Goal: Task Accomplishment & Management: Use online tool/utility

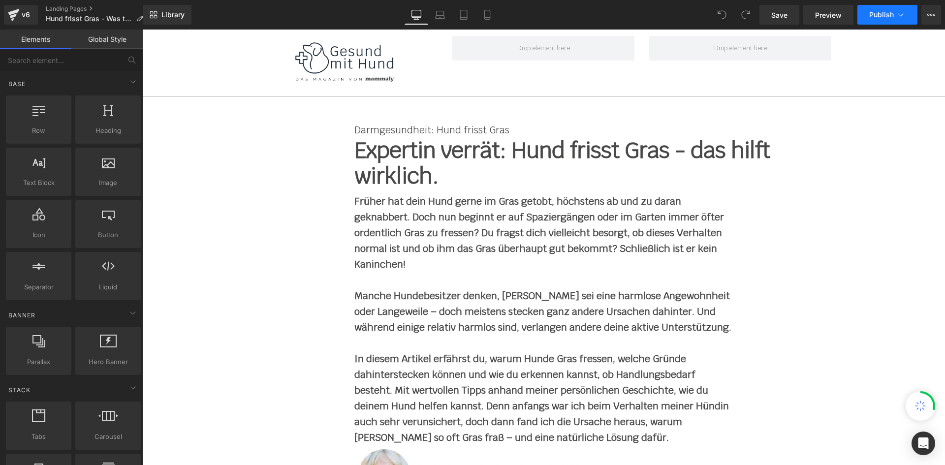
click at [901, 15] on icon at bounding box center [901, 15] width 10 height 10
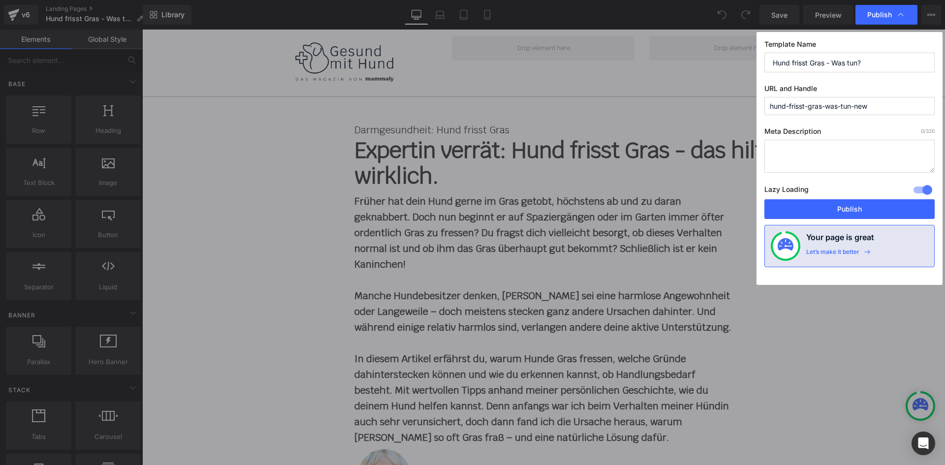
click at [879, 113] on input "hund-frisst-gras-was-tun-new" at bounding box center [849, 106] width 170 height 18
paste input "-"
type input "hund-frisst-gras-was-tun-new-v3"
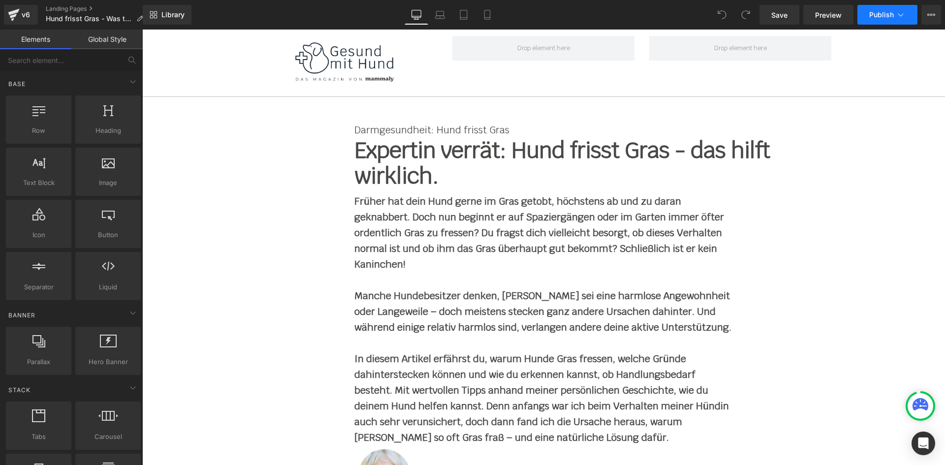
click at [868, 15] on button "Publish" at bounding box center [887, 15] width 60 height 20
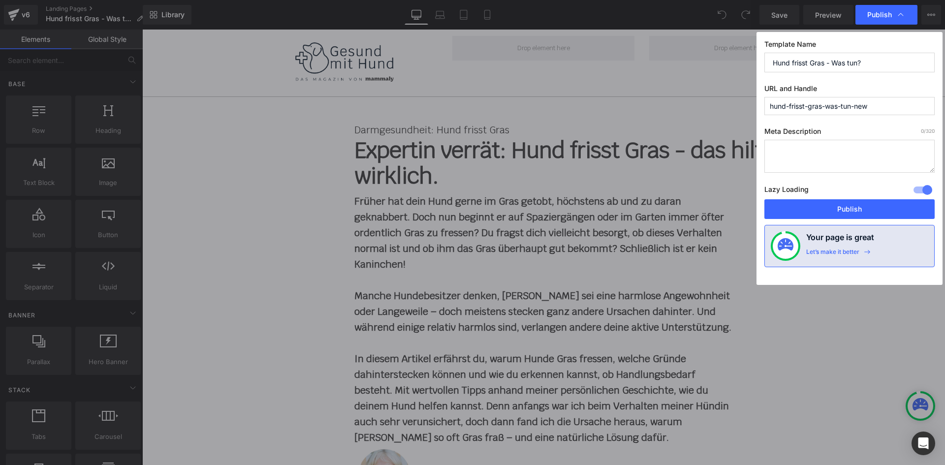
click at [894, 112] on input "hund-frisst-gras-was-tun-new" at bounding box center [849, 106] width 170 height 18
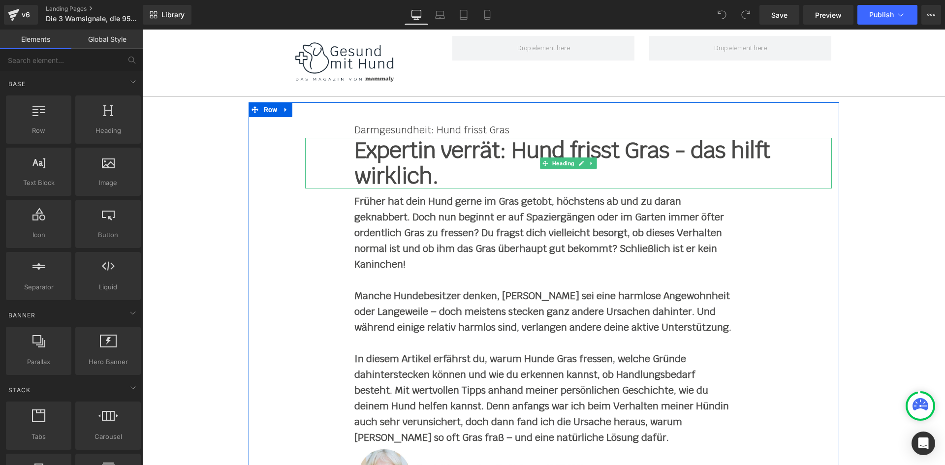
click at [432, 160] on h1 "Expertin verrät: Hund frisst Gras - das hilft wirklich." at bounding box center [568, 163] width 428 height 51
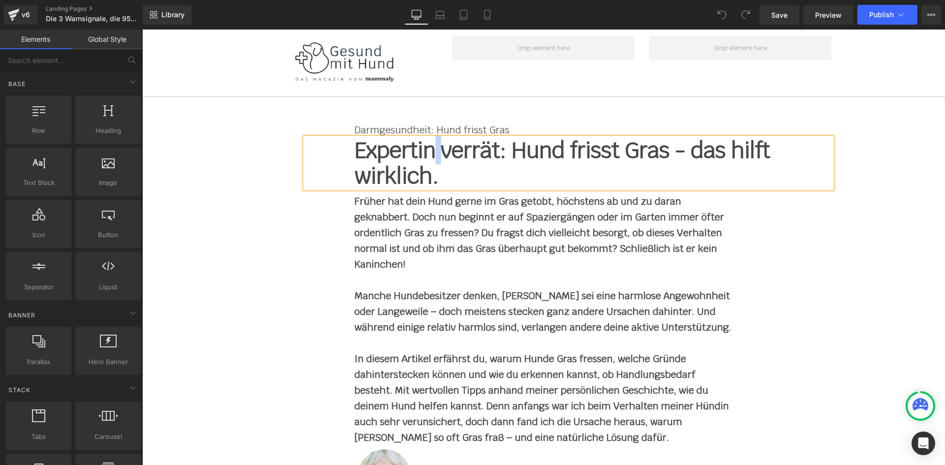
click at [432, 160] on h1 "Expertin verrät: Hund frisst Gras - das hilft wirklich." at bounding box center [568, 163] width 428 height 51
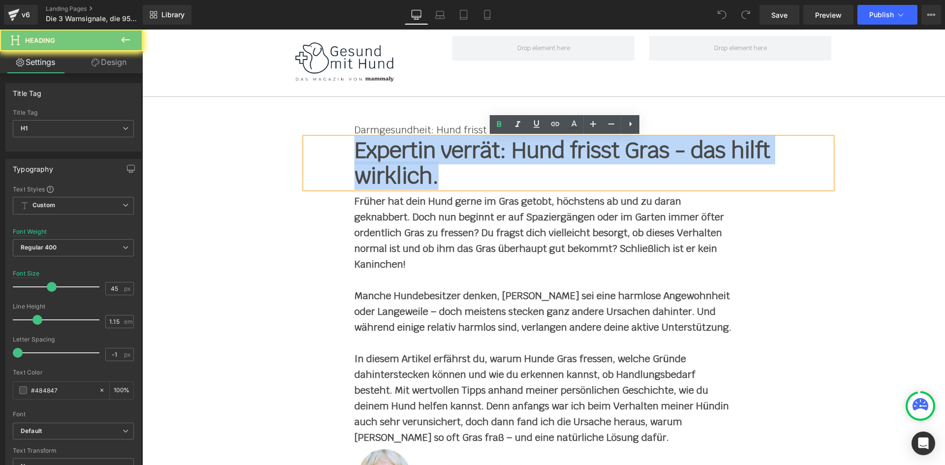
click at [432, 160] on h1 "Expertin verrät: Hund frisst Gras - das hilft wirklich." at bounding box center [568, 163] width 428 height 51
paste div
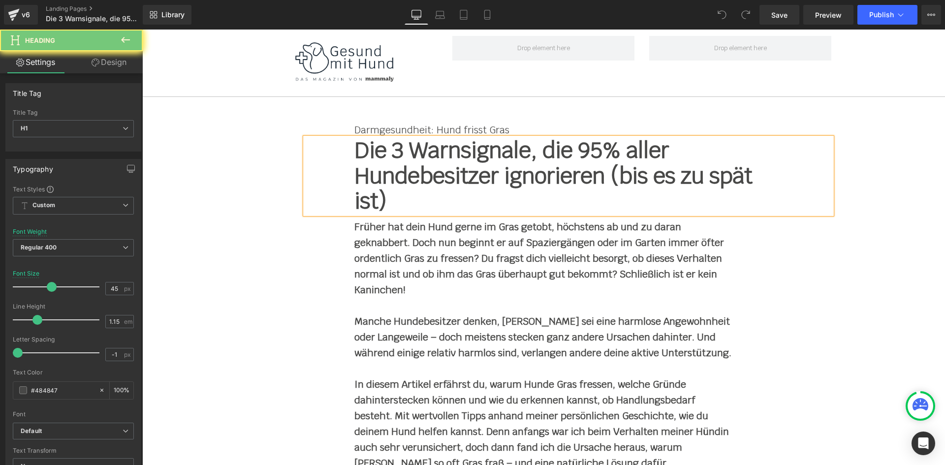
click at [437, 284] on p "Früher hat dein Hund gerne im Gras getobt, höchstens ab und zu daran geknabbert…" at bounding box center [543, 258] width 379 height 79
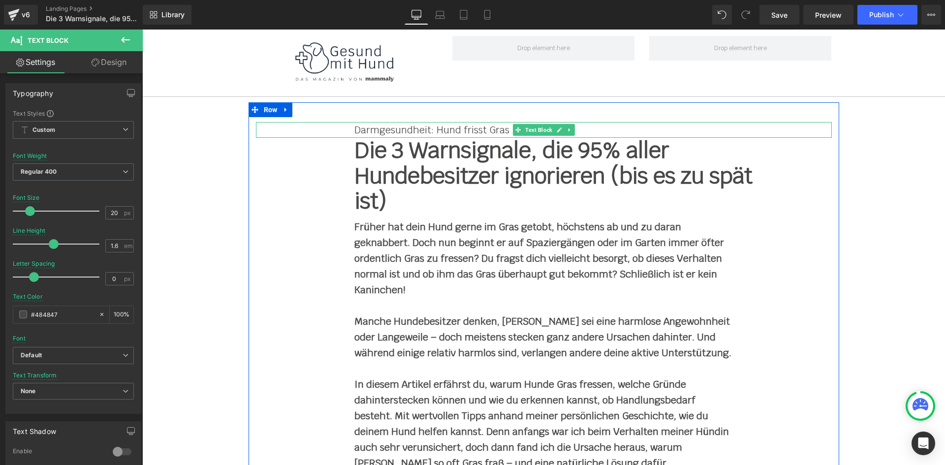
click at [437, 132] on p "Darmgesundheit: Hund frisst Gras" at bounding box center [543, 130] width 379 height 16
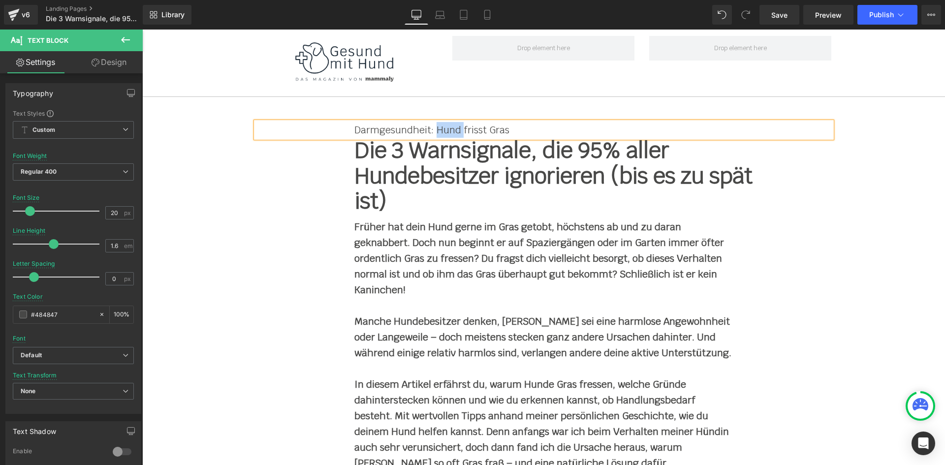
click at [437, 132] on p "Darmgesundheit: Hund frisst Gras" at bounding box center [543, 130] width 379 height 16
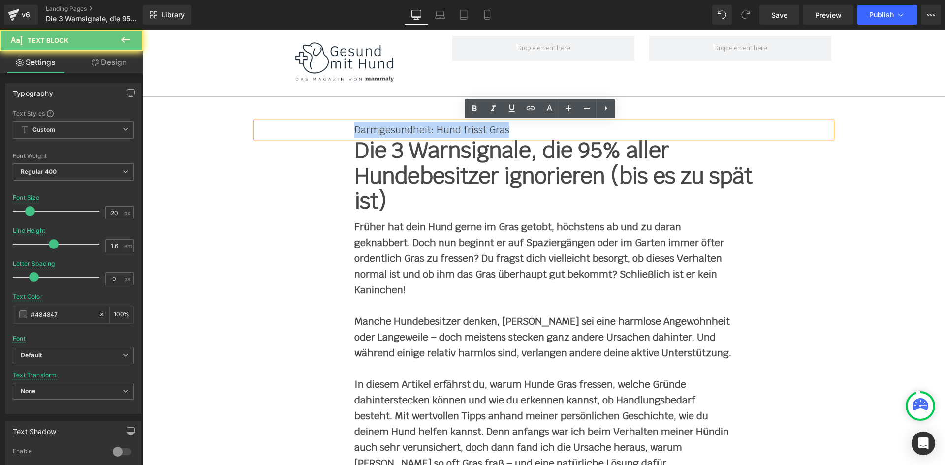
click at [437, 132] on p "Darmgesundheit: Hund frisst Gras" at bounding box center [543, 130] width 379 height 16
paste div
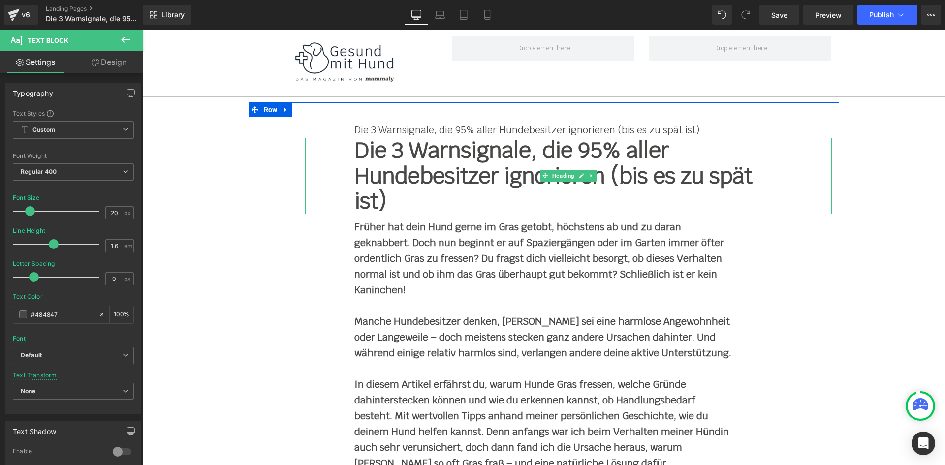
click at [385, 204] on h1 "Die 3 Warnsignale, die 95% aller Hundebesitzer ignorieren (bis es zu spät ist)" at bounding box center [568, 176] width 428 height 76
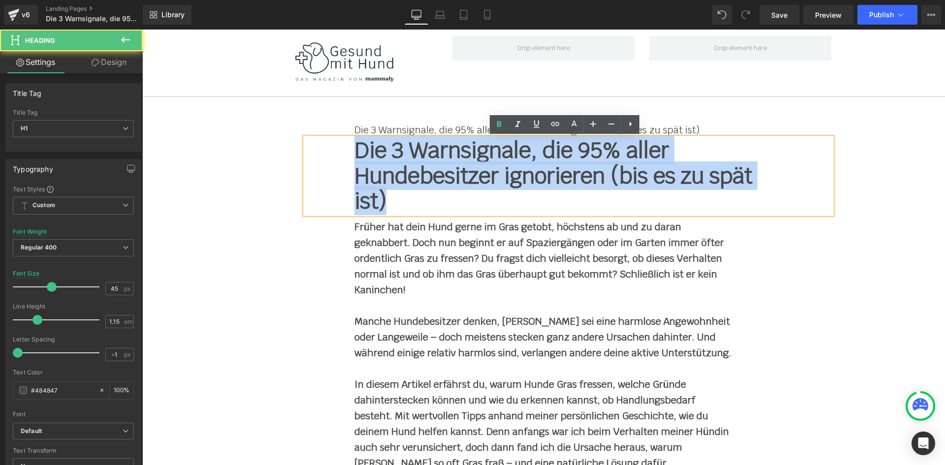
click at [355, 149] on h1 "Die 3 Warnsignale, die 95% aller Hundebesitzer ignorieren (bis es zu spät ist)" at bounding box center [568, 176] width 428 height 76
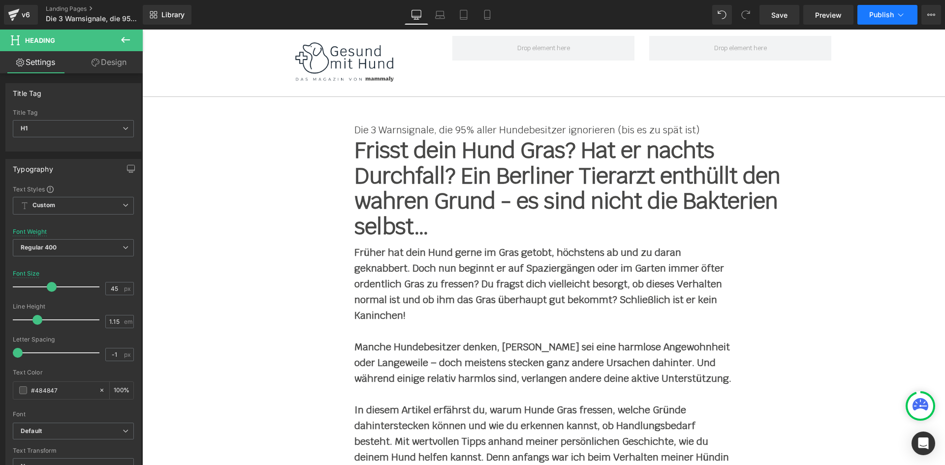
click at [902, 18] on icon at bounding box center [901, 15] width 10 height 10
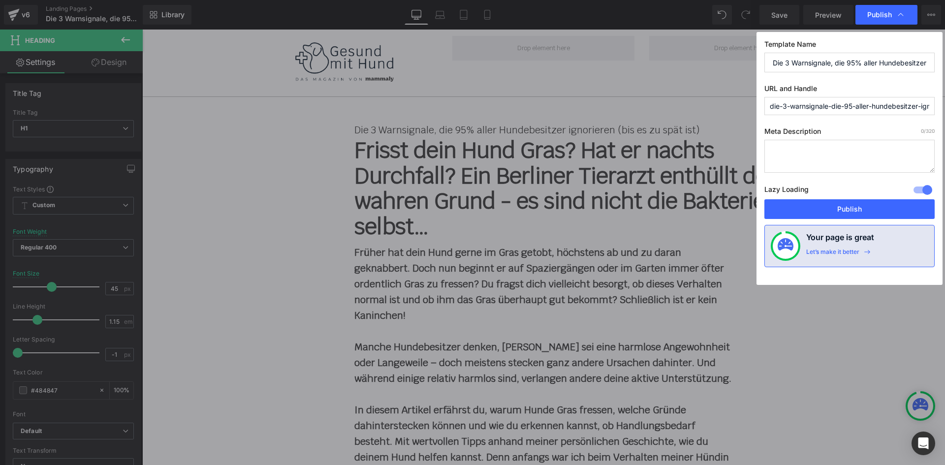
click at [823, 58] on input "Die 3 Warnsignale, die 95% aller Hundebesitzer ignorieren (bis es zu spät ist)" at bounding box center [849, 63] width 170 height 20
paste input "Frisst dein Hund Gras? Hat er nachts Durchfall? Ein Berliner Tierarzt enthüllt …"
type input "Frisst dein Hund Gras? Hat er nachts Durchfall? Ein Berliner Tierarzt enthüllt …"
click at [867, 46] on label "Template Name" at bounding box center [849, 46] width 170 height 13
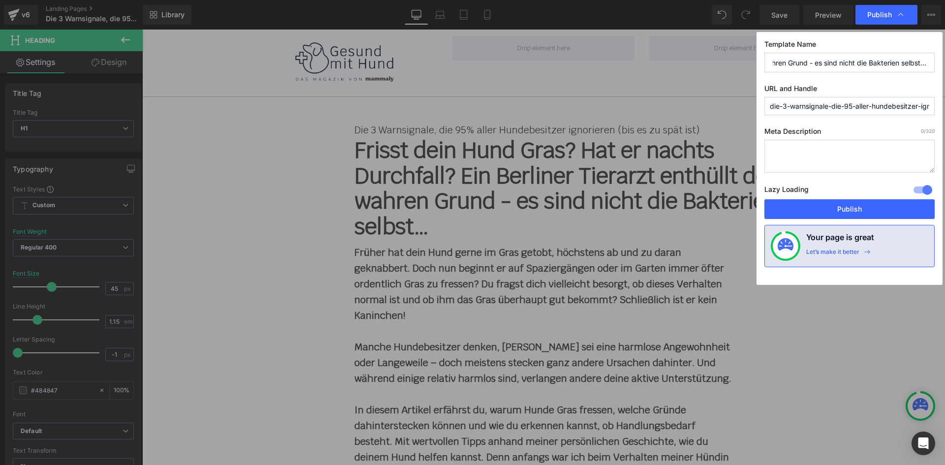
scroll to position [0, 0]
click at [847, 105] on input "die-3-warnsignale-die-95-aller-hundebesitzer-ignorieren-bis-es-zu-spat-ist" at bounding box center [849, 106] width 170 height 18
paste input "hund-frisst-gras-was-tun-new"
click at [887, 108] on input "hund-frisst-gras-was-tun-new" at bounding box center [849, 106] width 170 height 18
type input "hund-frisst-gras-was-tun-new-v3"
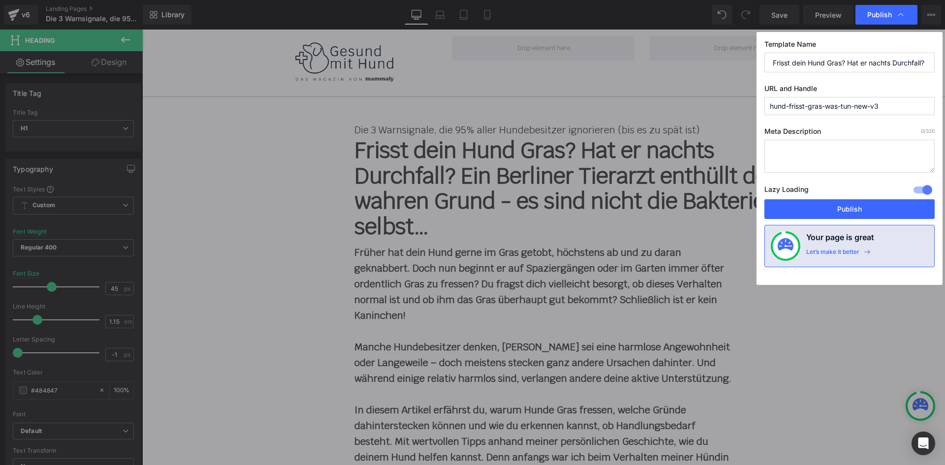
click at [818, 81] on div "Template Name Frisst dein Hund Gras? Hat er nachts Durchfall? Ein Berliner Tier…" at bounding box center [850, 158] width 186 height 253
click at [831, 203] on button "Publish" at bounding box center [849, 209] width 170 height 20
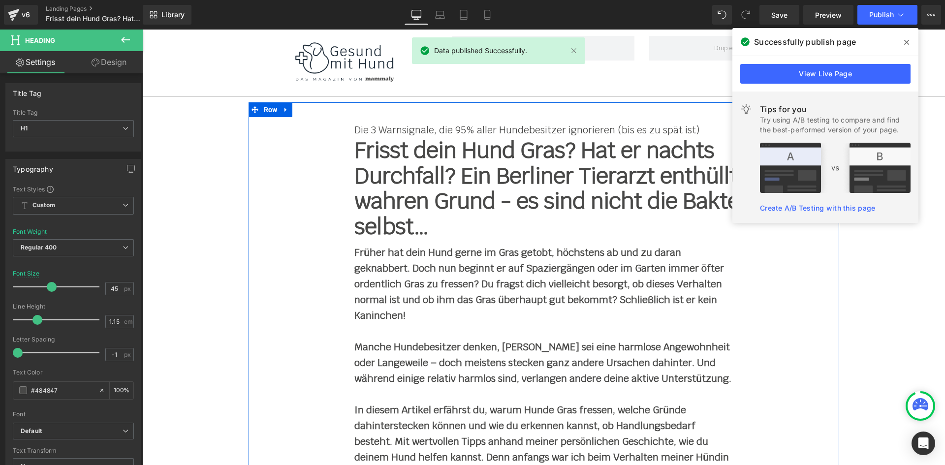
click at [379, 262] on b "Früher hat dein Hund gerne im Gras getobt, höchstens ab und zu daran geknabbert…" at bounding box center [539, 284] width 370 height 76
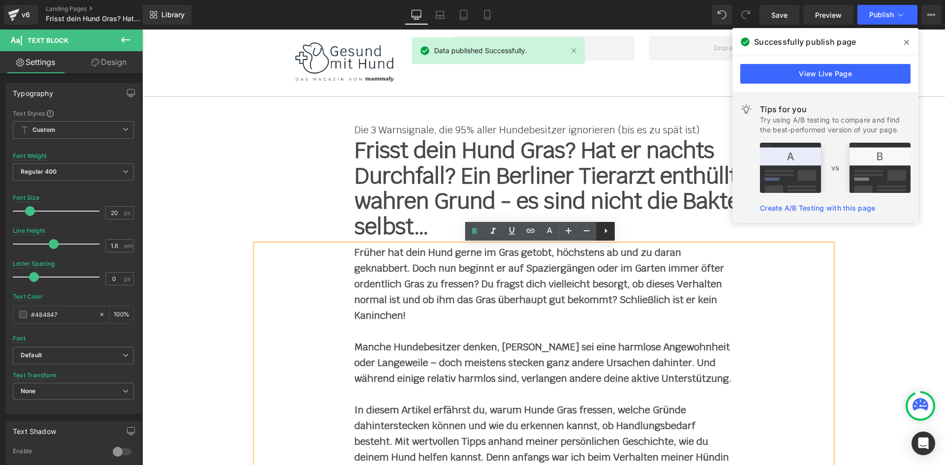
click at [607, 228] on icon at bounding box center [606, 231] width 12 height 12
click at [621, 230] on icon at bounding box center [625, 231] width 12 height 12
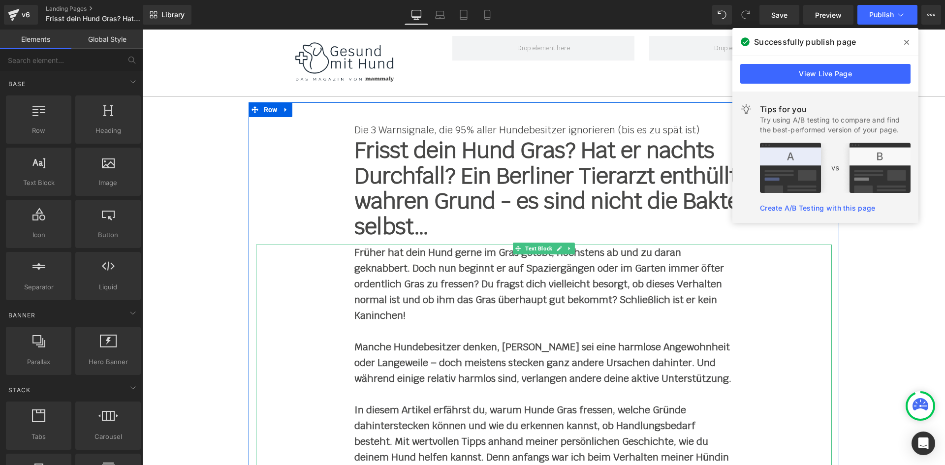
click at [565, 252] on link at bounding box center [570, 249] width 10 height 12
click at [572, 250] on icon at bounding box center [574, 248] width 5 height 5
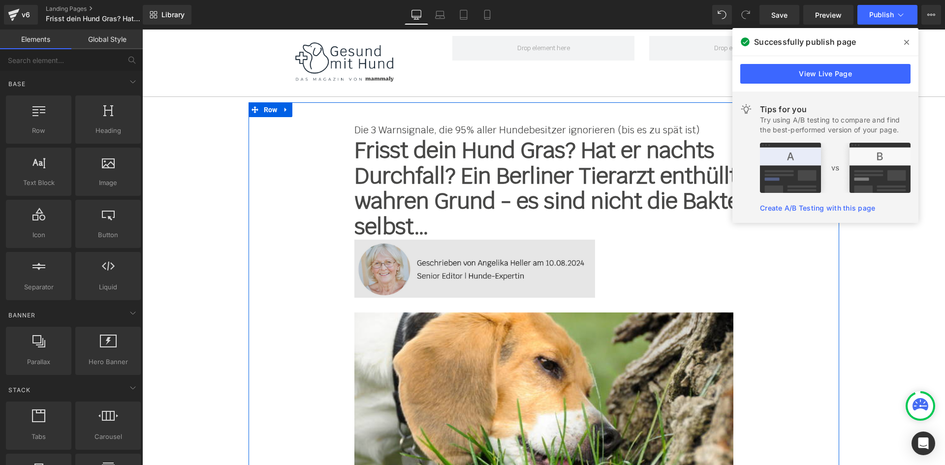
click at [413, 246] on img at bounding box center [543, 269] width 379 height 58
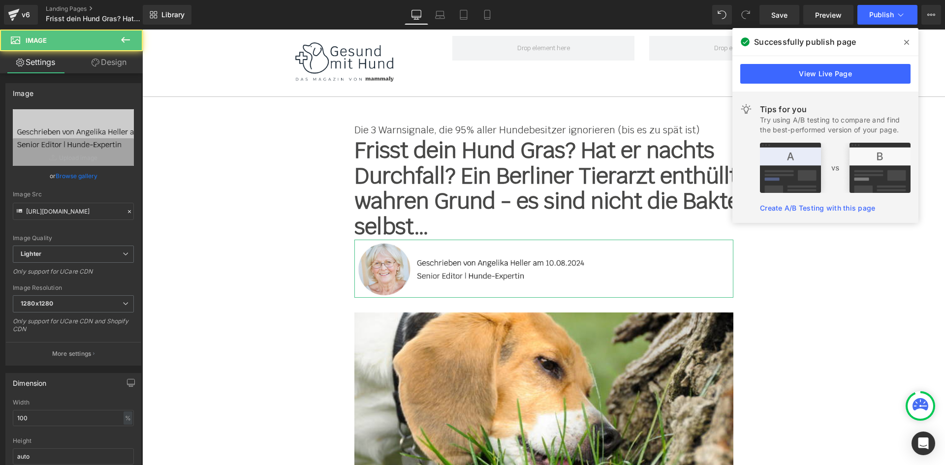
click at [95, 63] on icon at bounding box center [96, 63] width 8 height 8
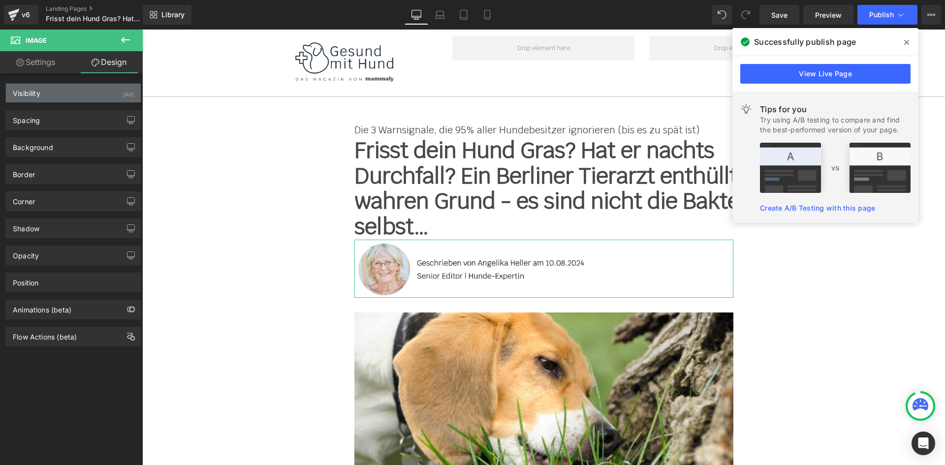
click at [65, 96] on div "Visibility (All)" at bounding box center [73, 93] width 135 height 19
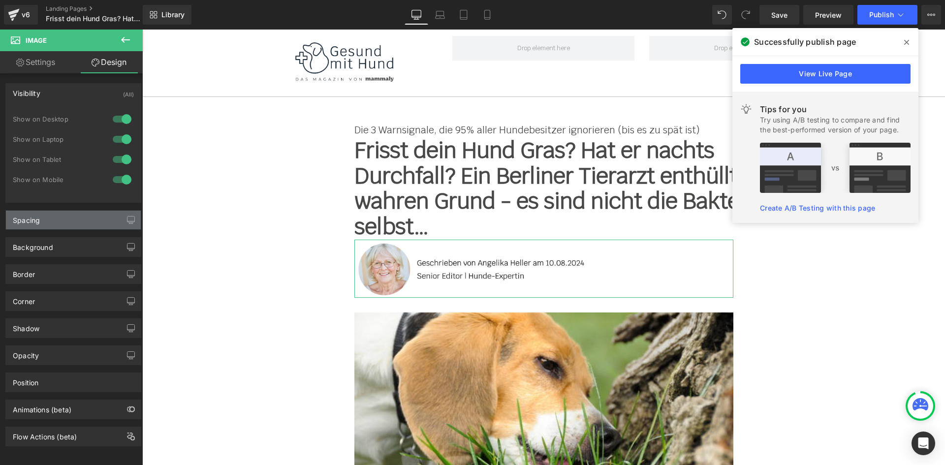
click at [55, 211] on div "Spacing [GEOGRAPHIC_DATA] 0 200 0 200 [GEOGRAPHIC_DATA] 0 281 0 0 Setup Global …" at bounding box center [73, 220] width 136 height 20
click at [57, 217] on div "Spacing" at bounding box center [73, 220] width 135 height 19
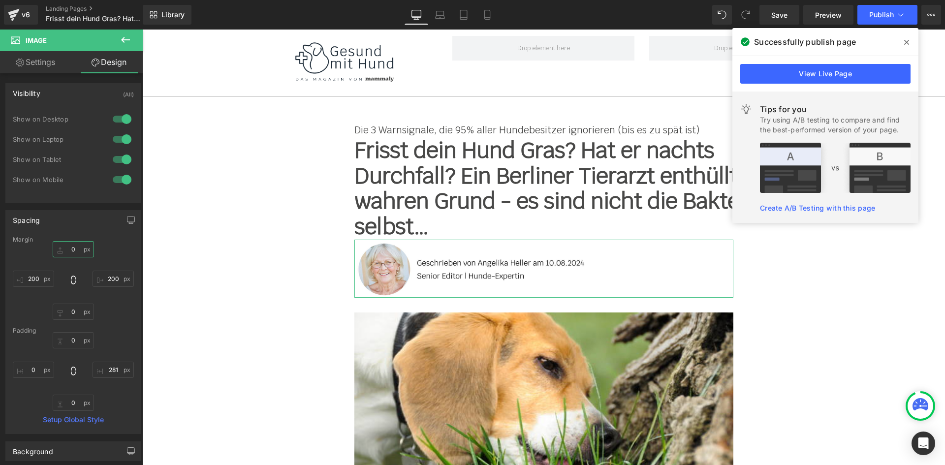
click at [71, 248] on input "0" at bounding box center [73, 249] width 41 height 16
type input "12"
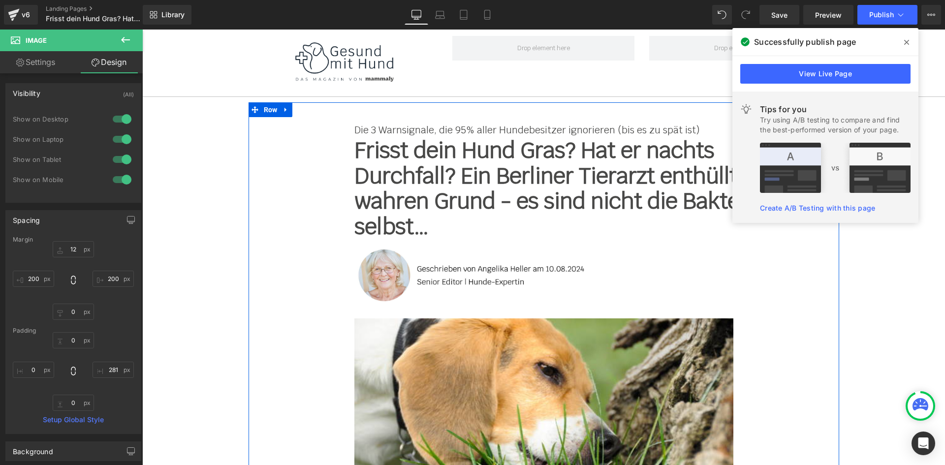
click at [297, 222] on div "Die 3 Warnsignale, die 95% aller Hundebesitzer ignorieren (bis es zu spät ist) …" at bounding box center [544, 337] width 591 height 440
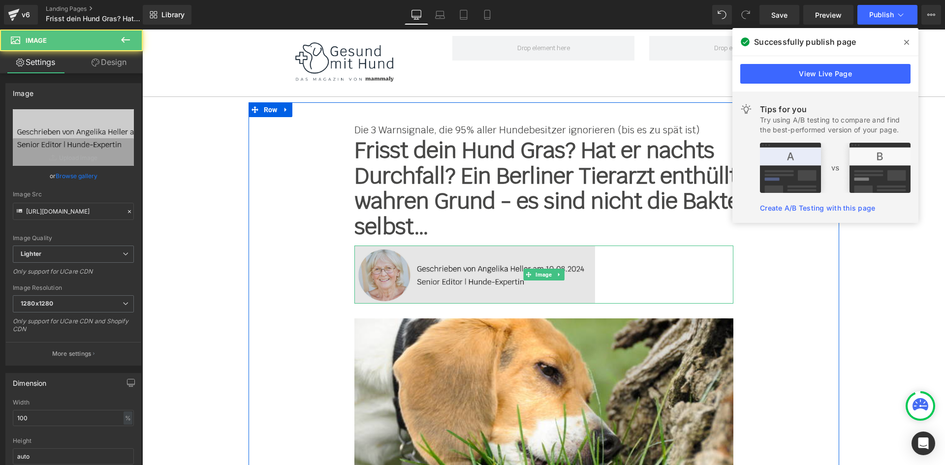
click at [416, 257] on img at bounding box center [543, 275] width 379 height 58
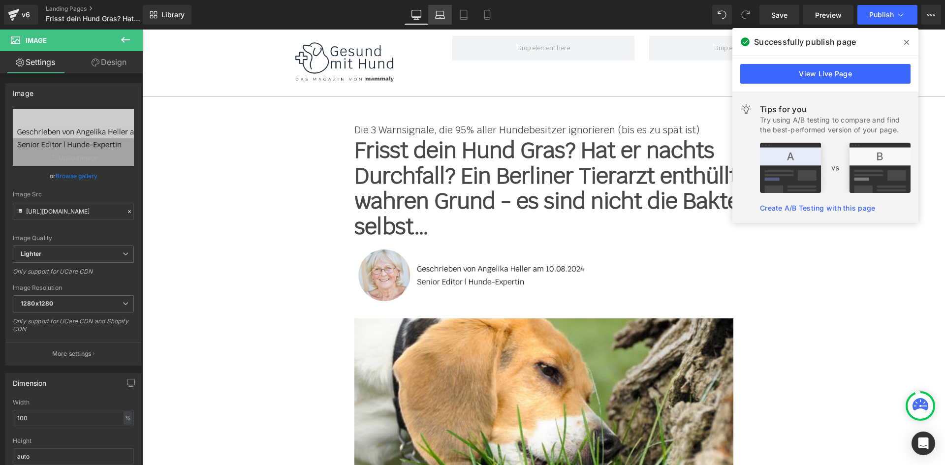
click at [433, 22] on link "Laptop" at bounding box center [440, 15] width 24 height 20
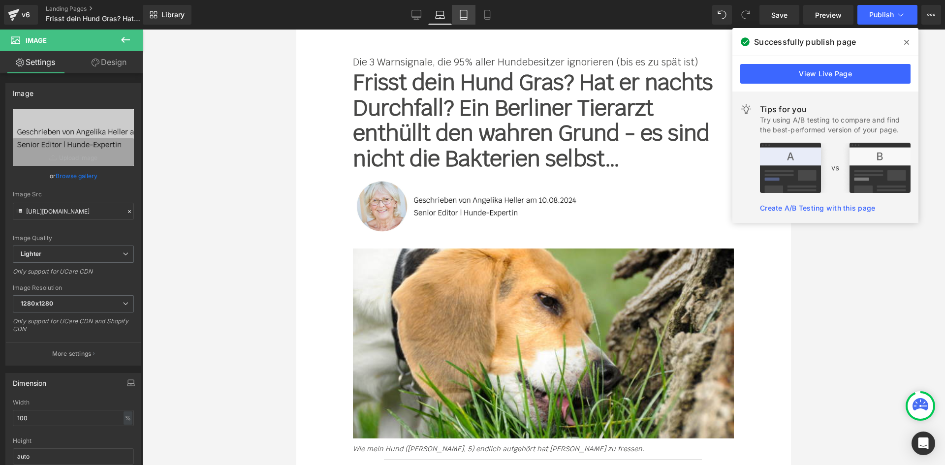
click at [464, 15] on icon at bounding box center [464, 15] width 10 height 10
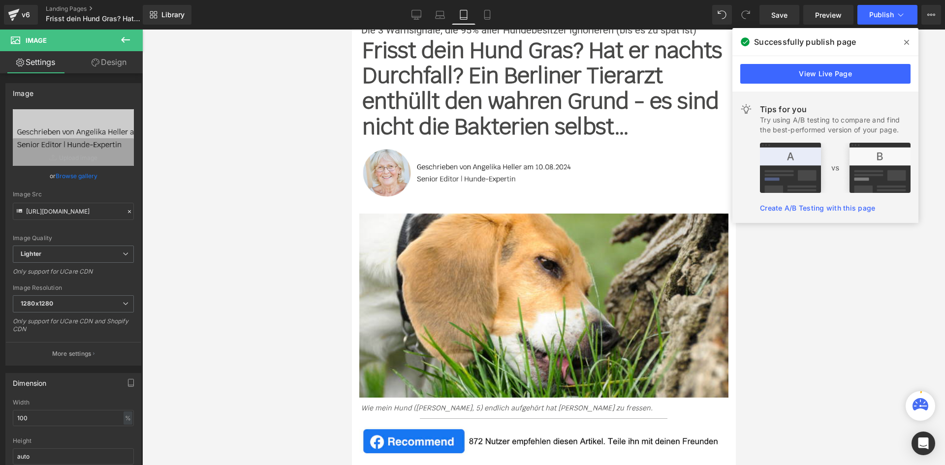
scroll to position [173, 0]
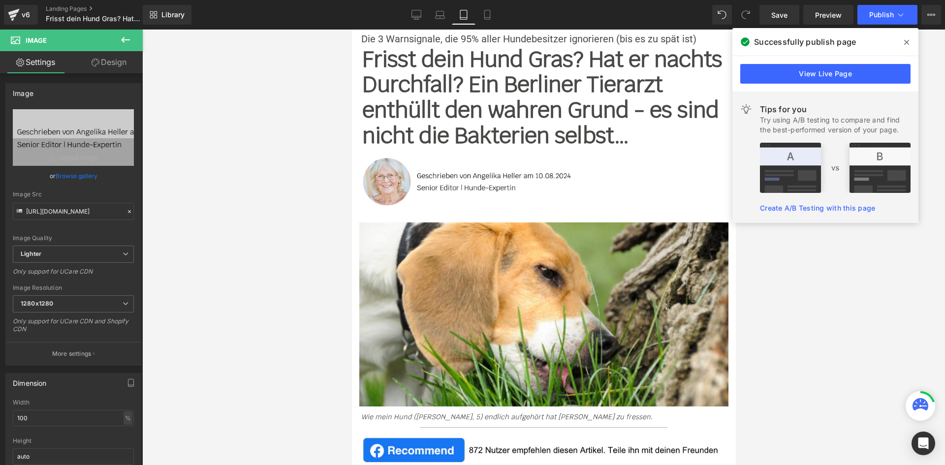
click at [500, 14] on div "Library Tablet Desktop Laptop Tablet Mobile Save Preview Publish Scheduled View…" at bounding box center [544, 15] width 802 height 20
click at [485, 19] on icon at bounding box center [487, 15] width 10 height 10
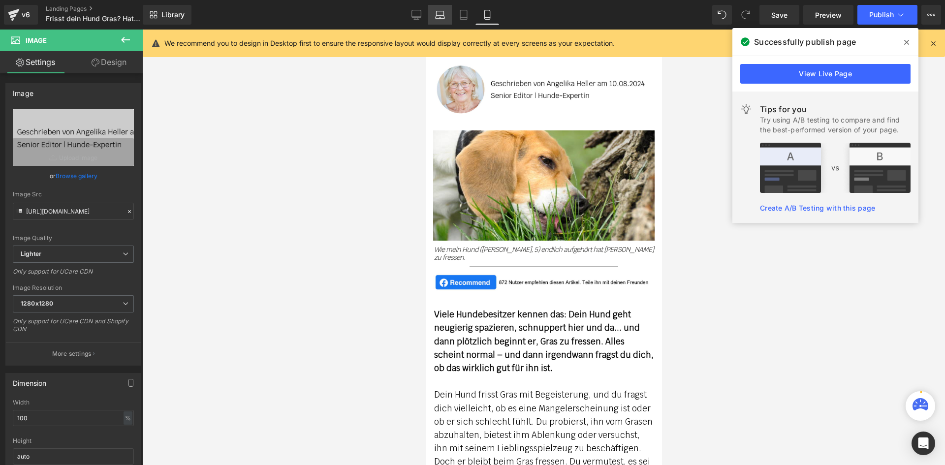
scroll to position [59, 0]
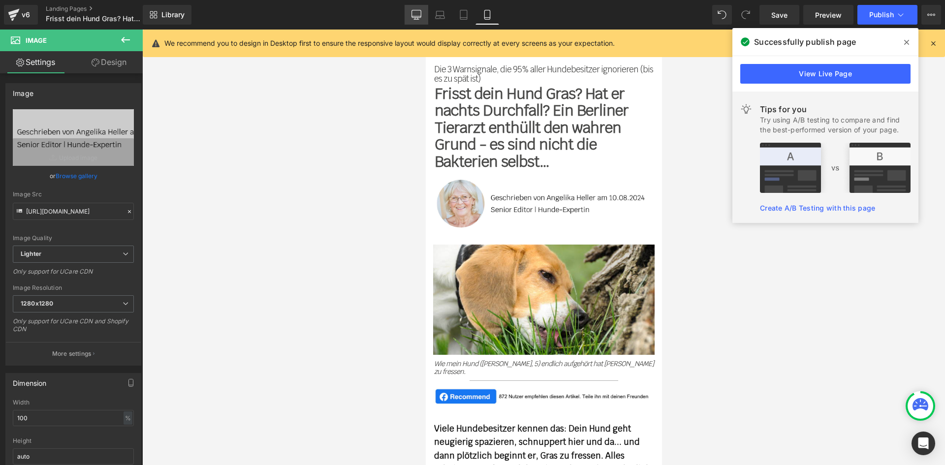
click at [422, 9] on link "Desktop" at bounding box center [417, 15] width 24 height 20
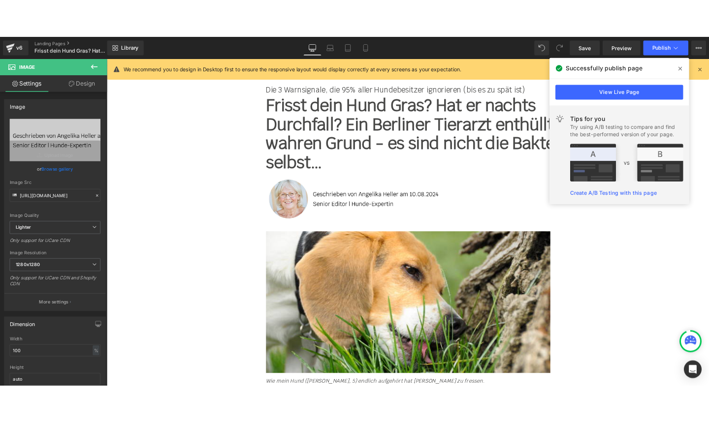
scroll to position [69, 0]
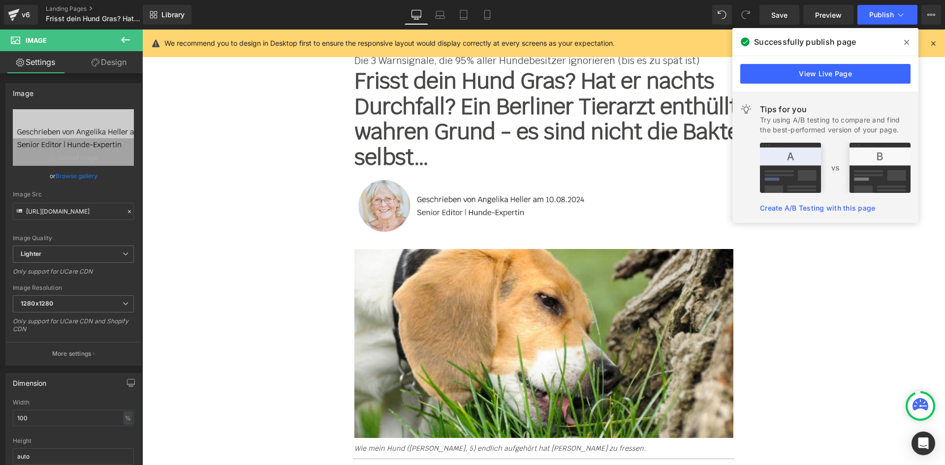
click at [122, 41] on icon at bounding box center [125, 40] width 9 height 6
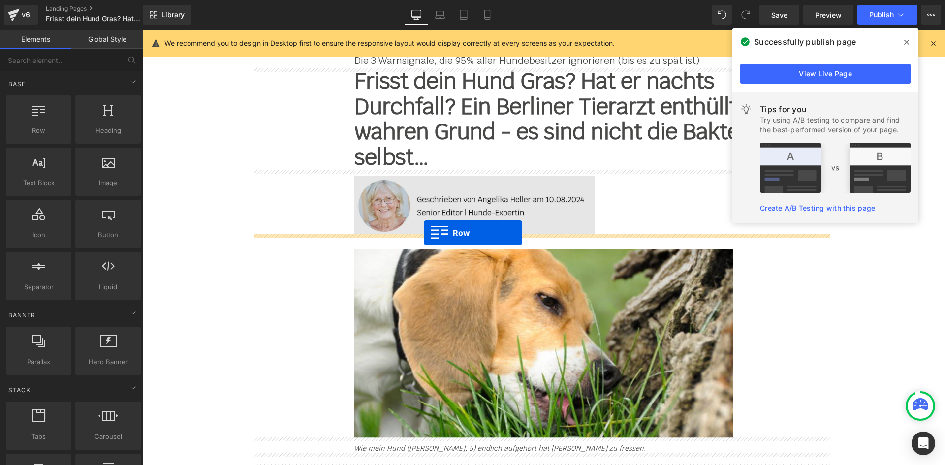
drag, startPoint x: 254, startPoint y: 170, endPoint x: 424, endPoint y: 233, distance: 180.7
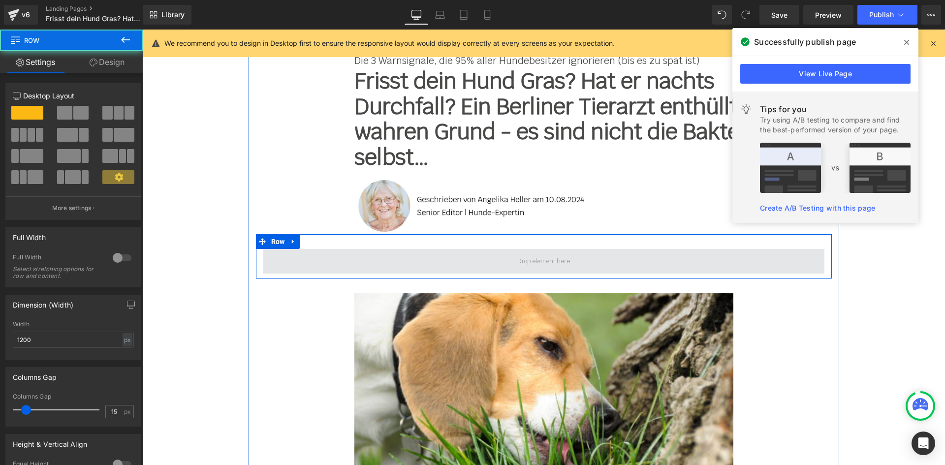
click at [395, 262] on span at bounding box center [543, 261] width 561 height 25
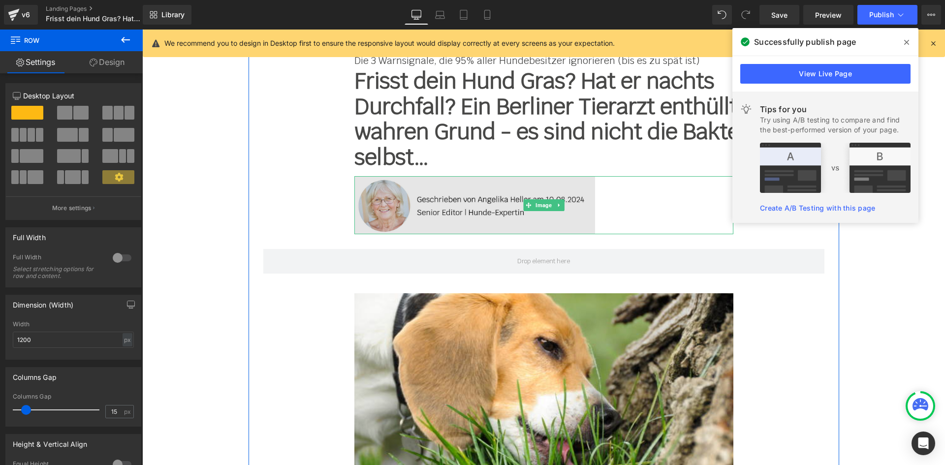
click at [606, 211] on img at bounding box center [543, 205] width 379 height 58
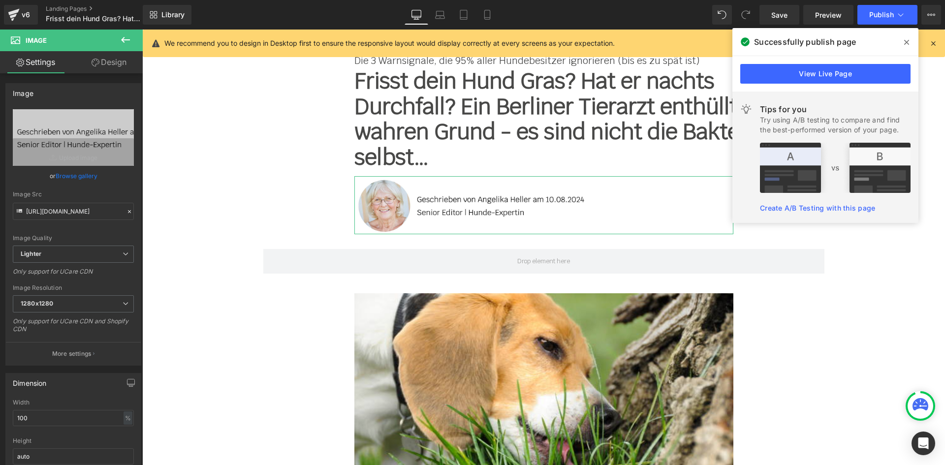
click at [88, 65] on link "Design" at bounding box center [108, 62] width 71 height 22
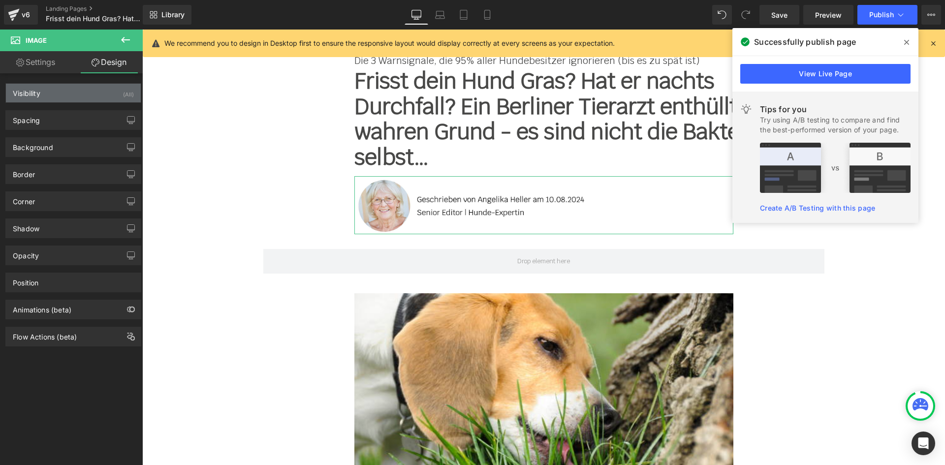
click at [62, 99] on div "Visibility (All)" at bounding box center [73, 93] width 135 height 19
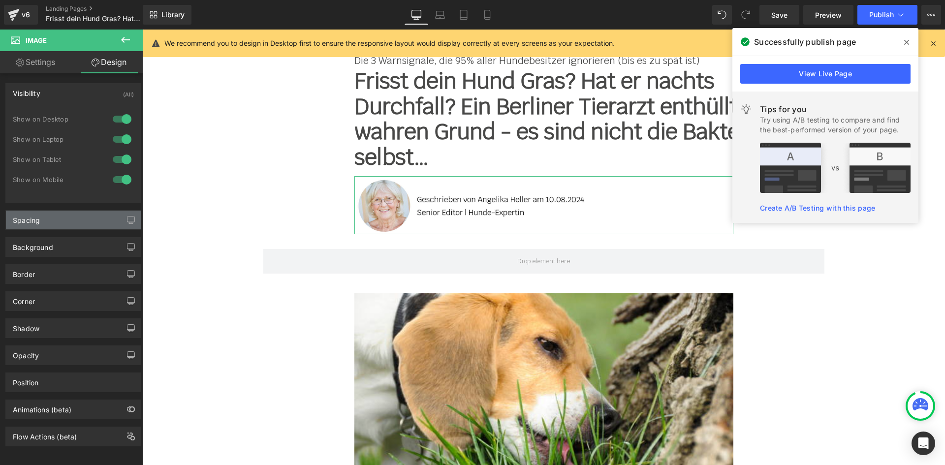
click at [52, 219] on div "Spacing" at bounding box center [73, 220] width 135 height 19
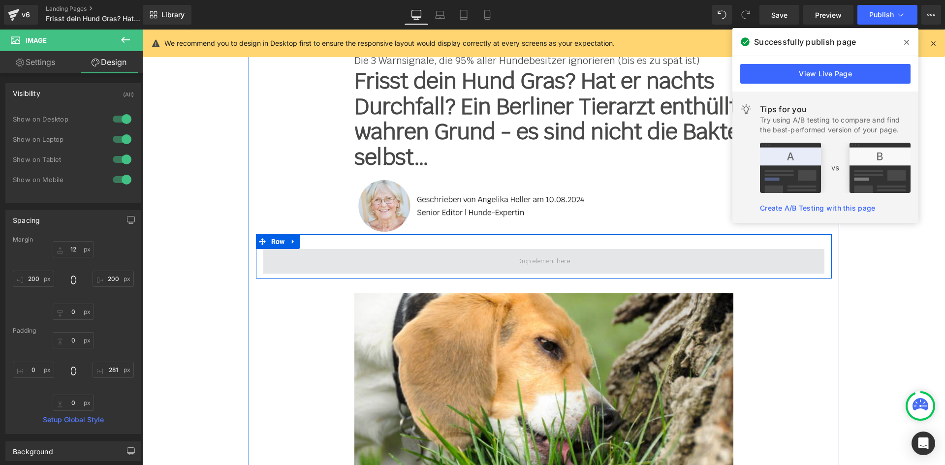
click at [428, 255] on span at bounding box center [543, 261] width 561 height 25
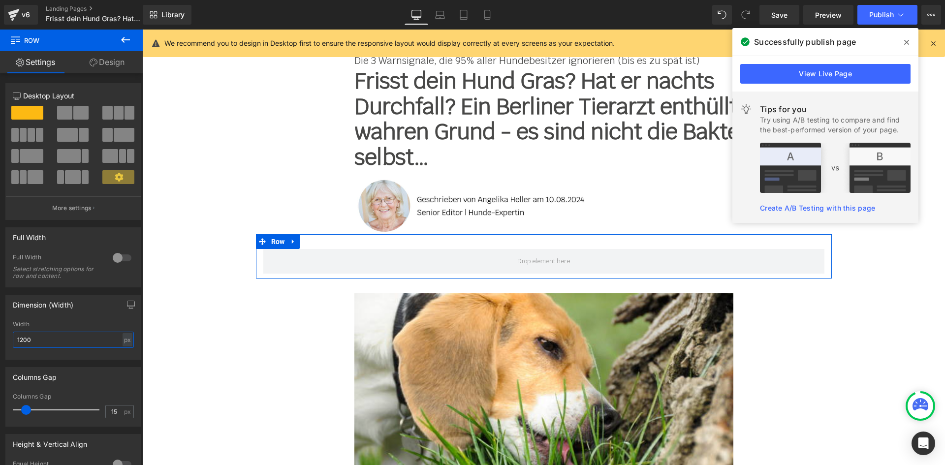
click at [42, 339] on input "1200" at bounding box center [73, 340] width 121 height 16
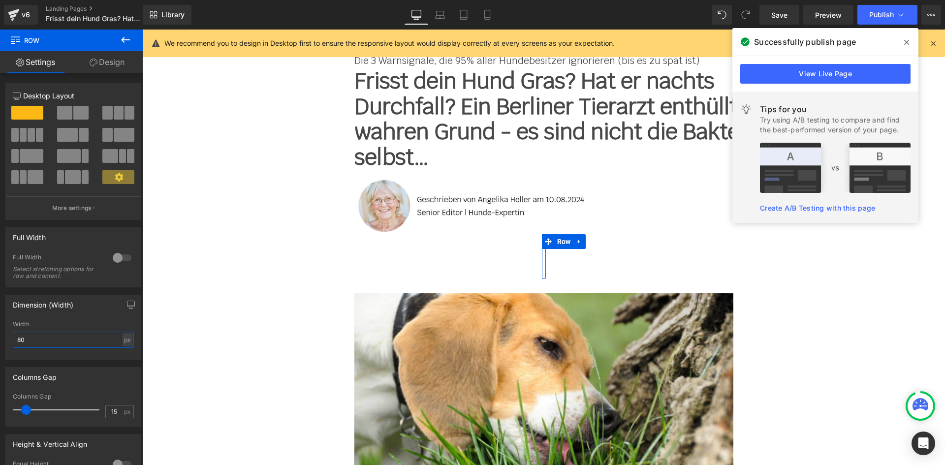
type input "800"
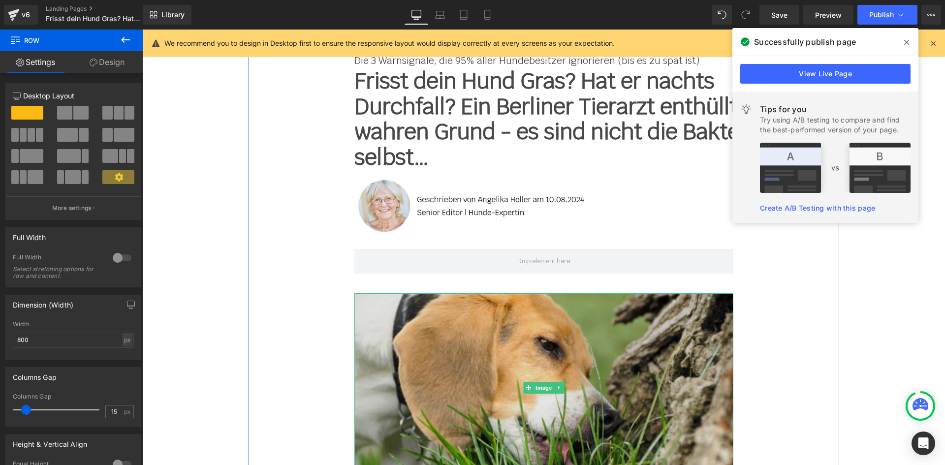
click at [358, 301] on img at bounding box center [543, 387] width 379 height 189
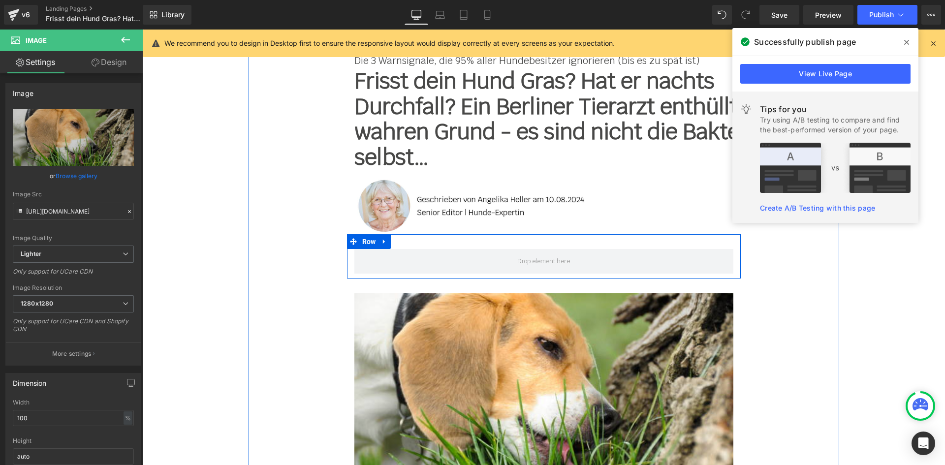
drag, startPoint x: 367, startPoint y: 243, endPoint x: 210, endPoint y: 152, distance: 181.5
click at [367, 243] on span "Row" at bounding box center [369, 241] width 19 height 15
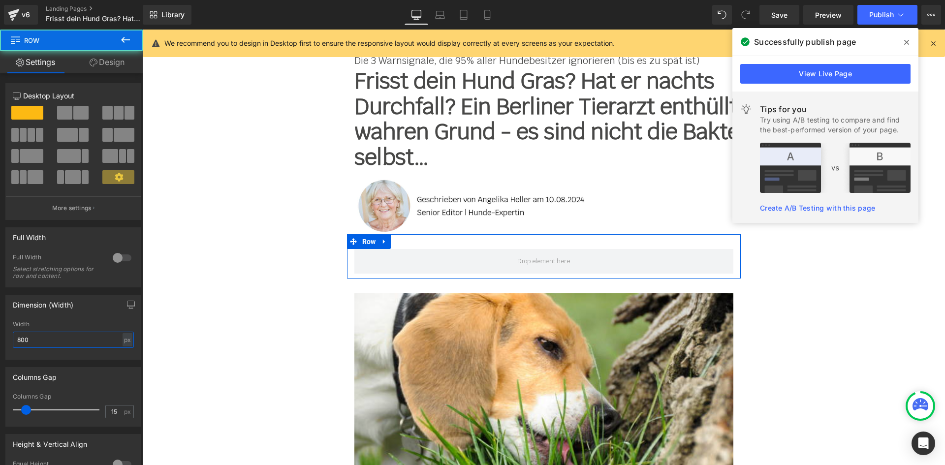
click at [49, 346] on input "800" at bounding box center [73, 340] width 121 height 16
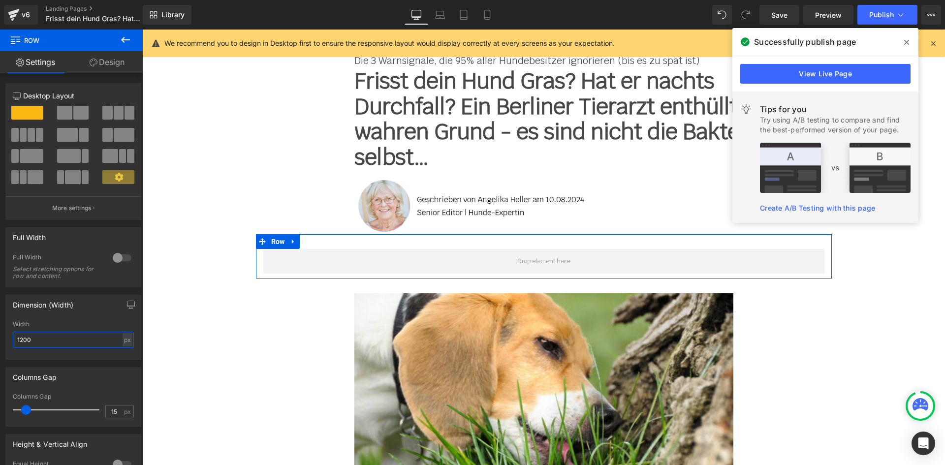
type input "1200"
click at [110, 63] on link "Design" at bounding box center [106, 62] width 71 height 22
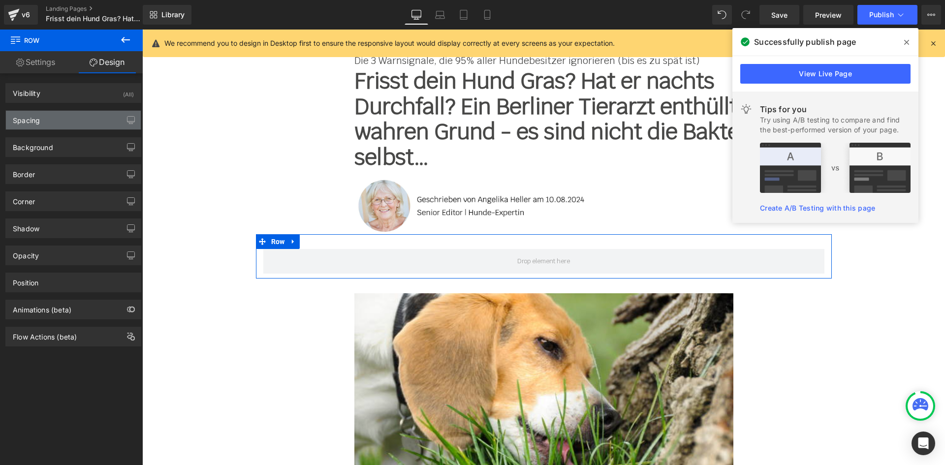
click at [49, 121] on div "Spacing" at bounding box center [73, 120] width 135 height 19
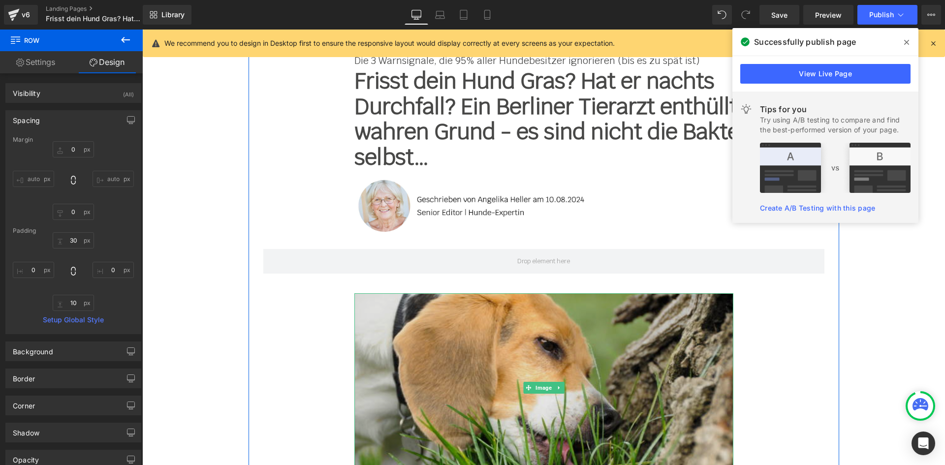
click at [514, 353] on img at bounding box center [543, 387] width 379 height 189
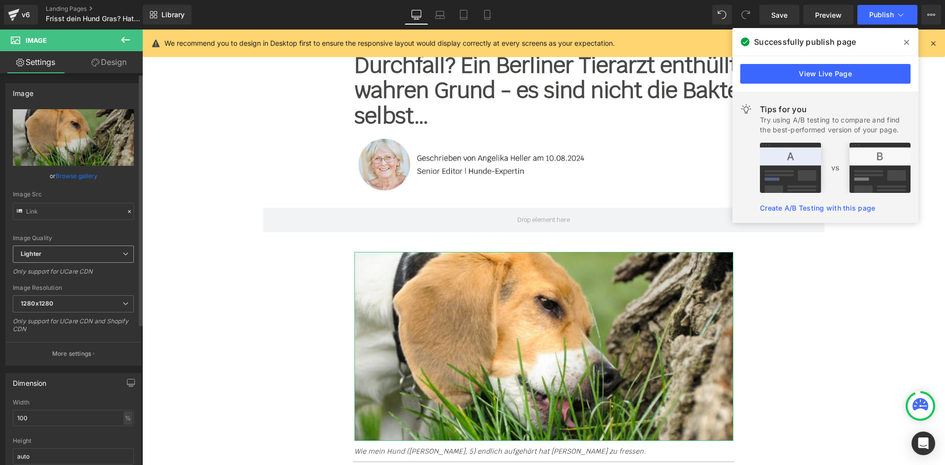
scroll to position [119, 0]
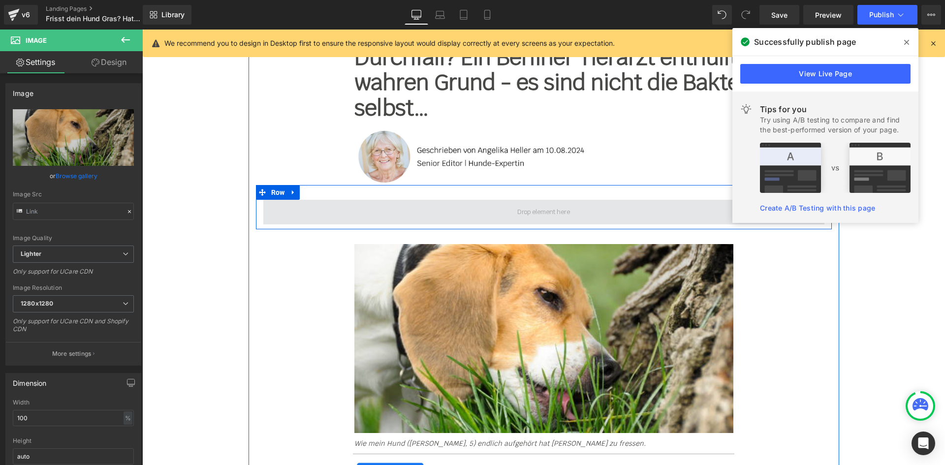
click at [382, 208] on span at bounding box center [543, 212] width 561 height 25
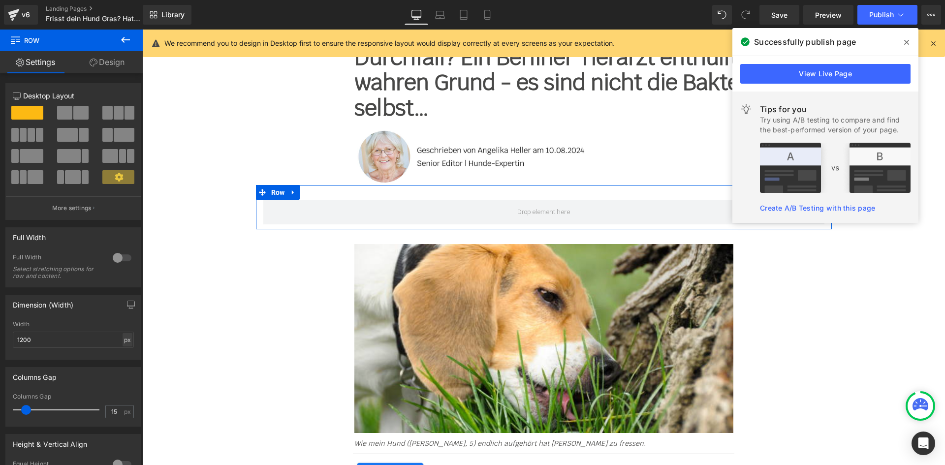
click at [123, 343] on div "px" at bounding box center [128, 339] width 10 height 13
click at [122, 359] on li "%" at bounding box center [127, 355] width 12 height 14
click at [85, 339] on input "1200" at bounding box center [73, 340] width 121 height 16
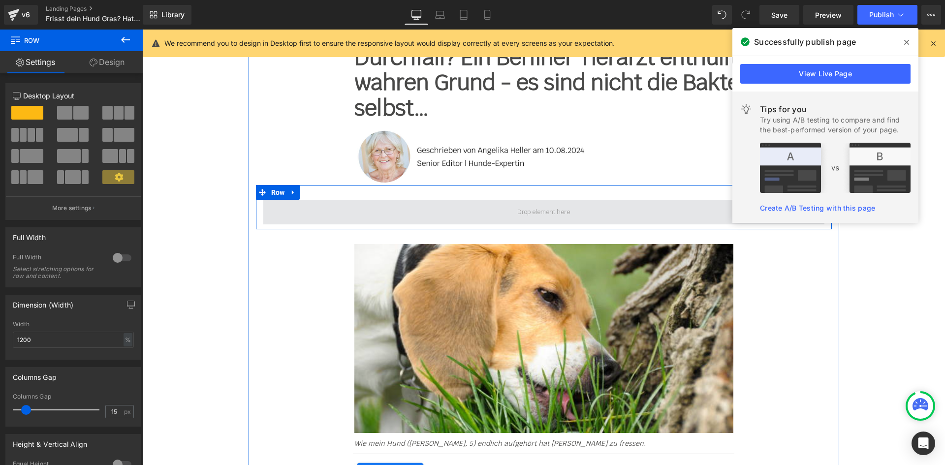
click at [369, 213] on span at bounding box center [543, 212] width 561 height 25
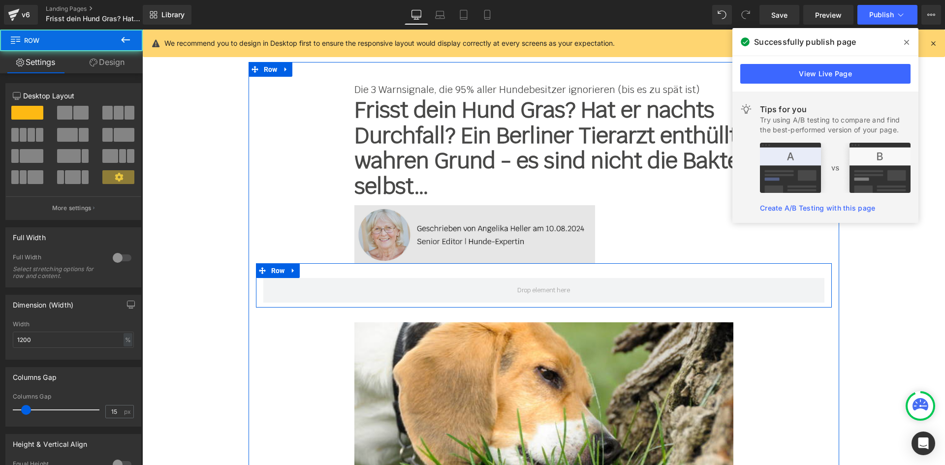
scroll to position [20, 0]
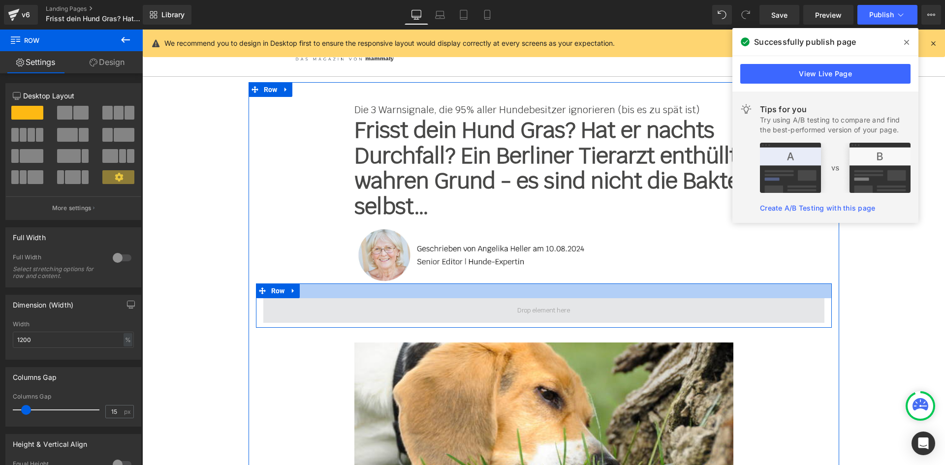
click at [374, 312] on span at bounding box center [543, 310] width 561 height 25
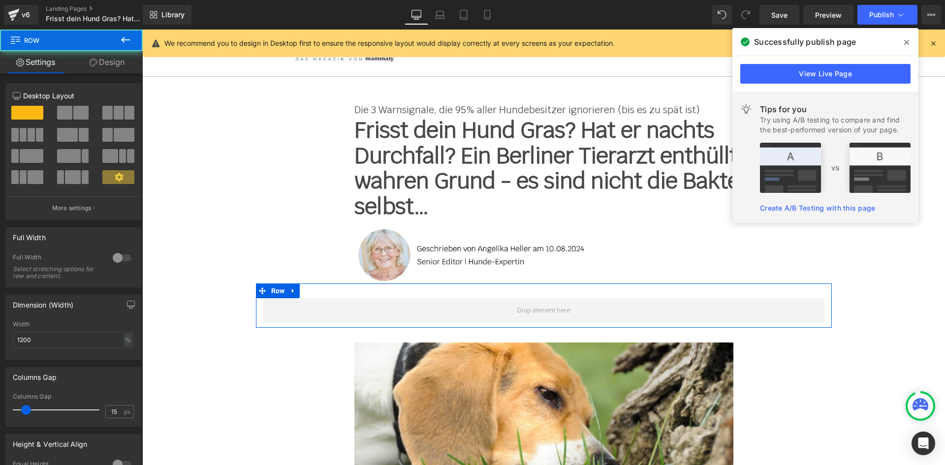
click at [120, 65] on link "Design" at bounding box center [106, 62] width 71 height 22
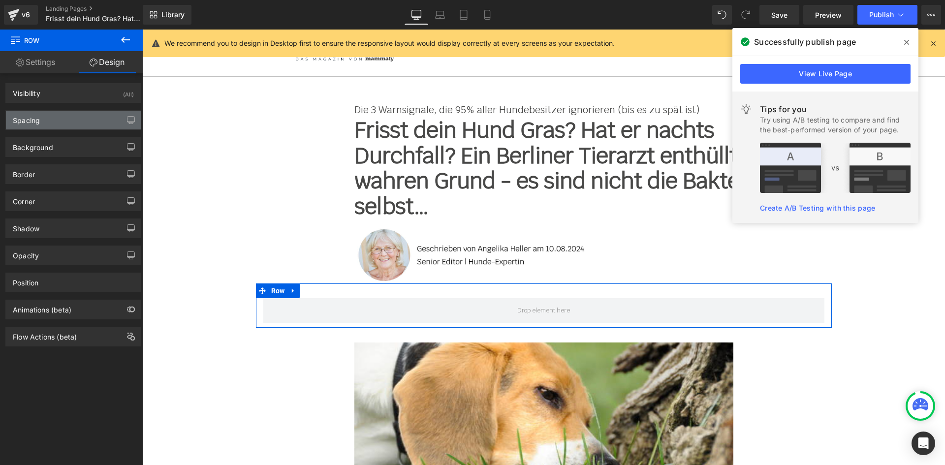
click at [69, 122] on div "Spacing" at bounding box center [73, 120] width 135 height 19
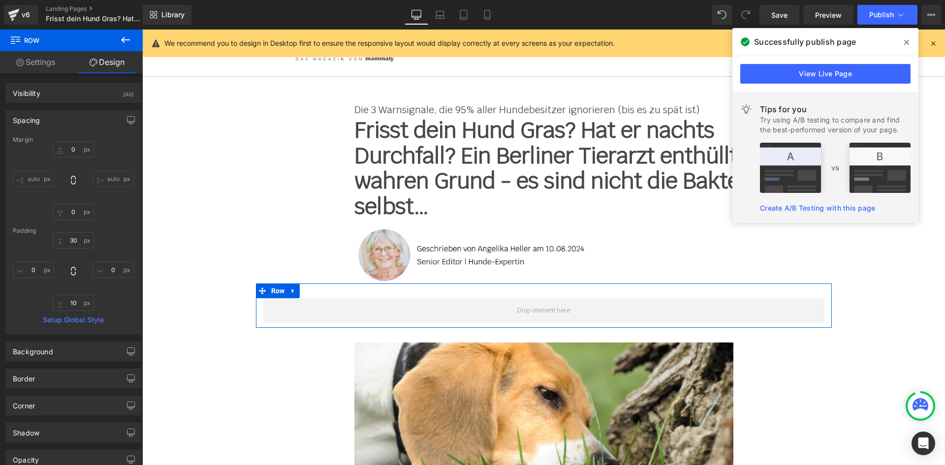
click at [33, 180] on input "auto" at bounding box center [33, 179] width 41 height 16
click at [124, 124] on button "button" at bounding box center [131, 120] width 16 height 19
click at [26, 201] on input "auto" at bounding box center [33, 203] width 41 height 16
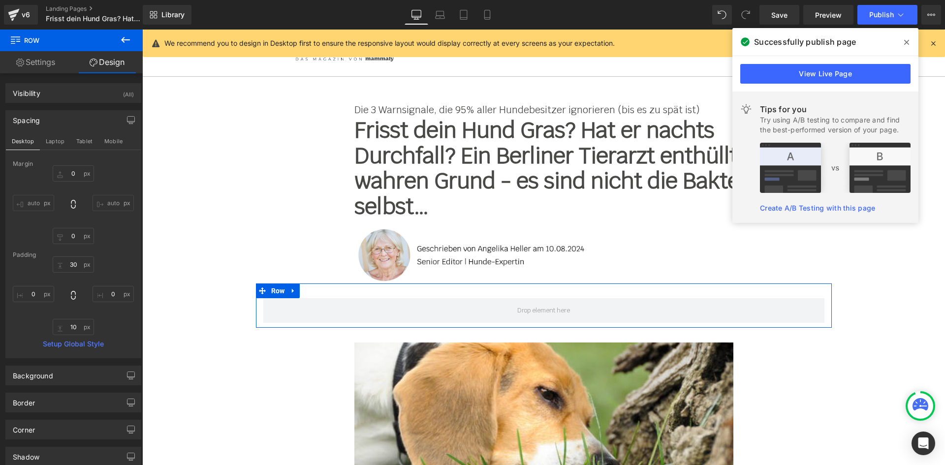
click at [41, 64] on link "Settings" at bounding box center [35, 62] width 71 height 22
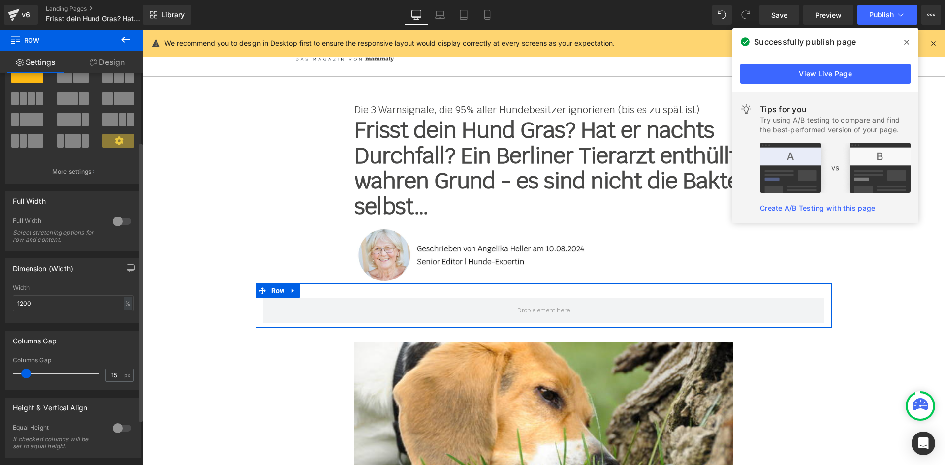
scroll to position [0, 0]
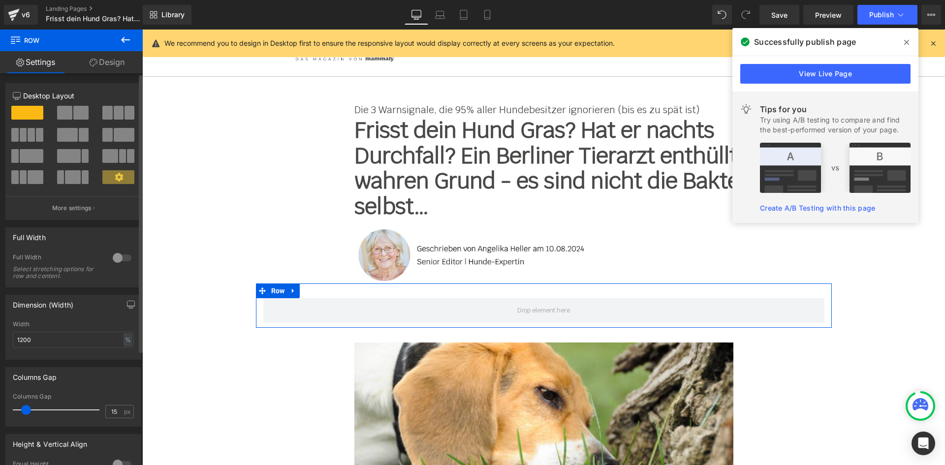
click at [111, 260] on div at bounding box center [122, 258] width 24 height 16
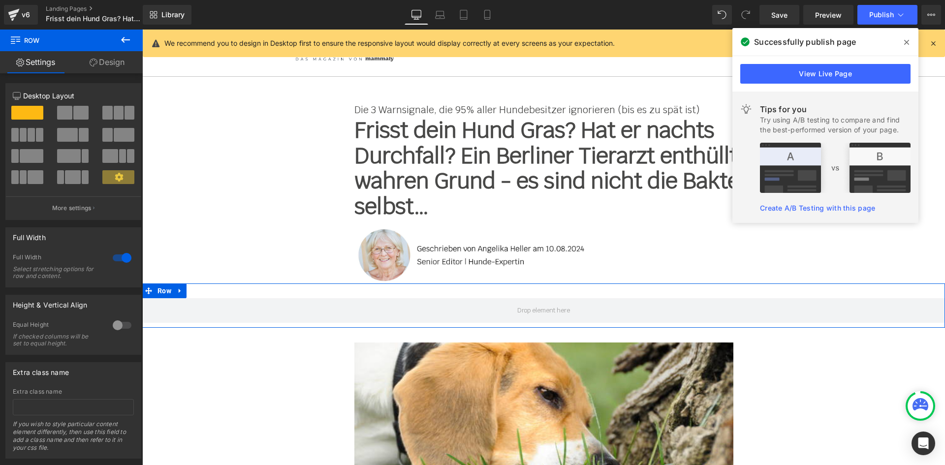
click at [86, 53] on link "Design" at bounding box center [106, 62] width 71 height 22
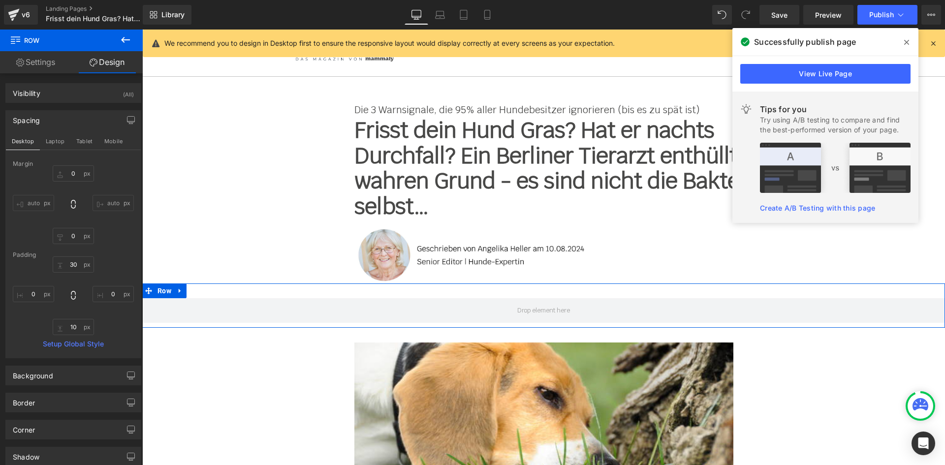
click at [41, 66] on link "Settings" at bounding box center [35, 62] width 71 height 22
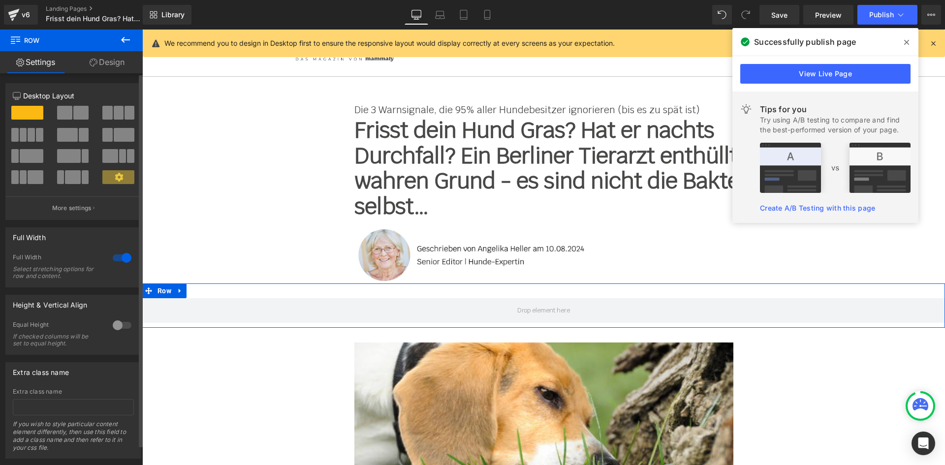
click at [121, 257] on div at bounding box center [122, 258] width 24 height 16
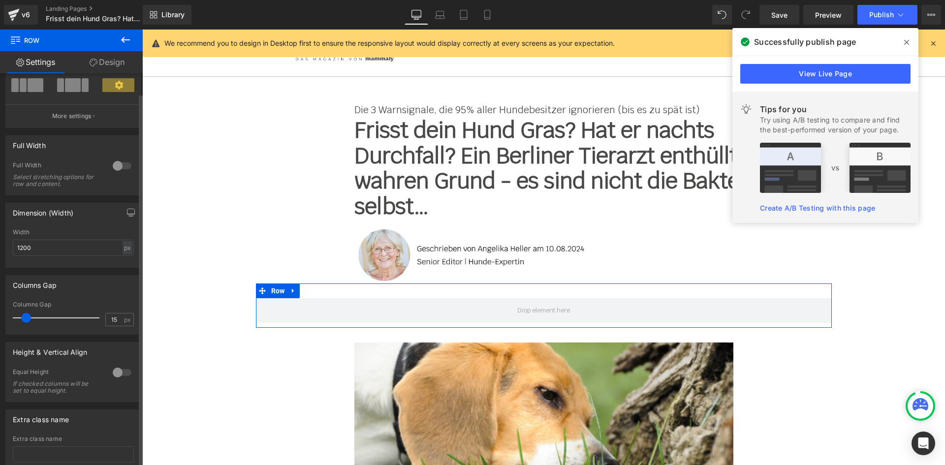
scroll to position [98, 0]
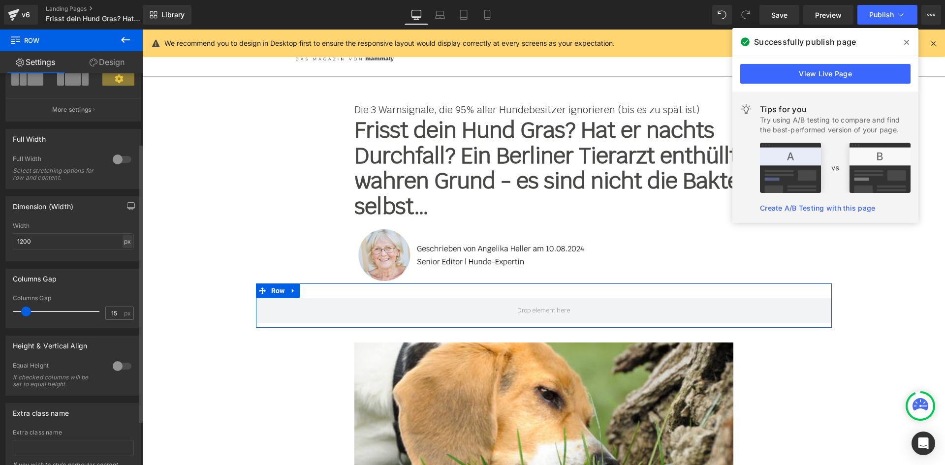
click at [123, 239] on div "px" at bounding box center [128, 241] width 10 height 13
click at [126, 255] on li "%" at bounding box center [127, 257] width 12 height 14
click at [63, 240] on input "1200" at bounding box center [73, 241] width 121 height 16
type input "1"
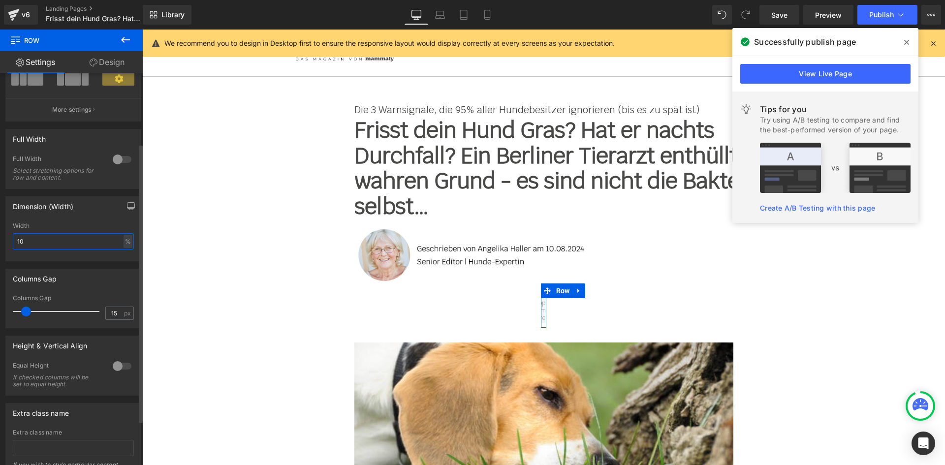
type input "100"
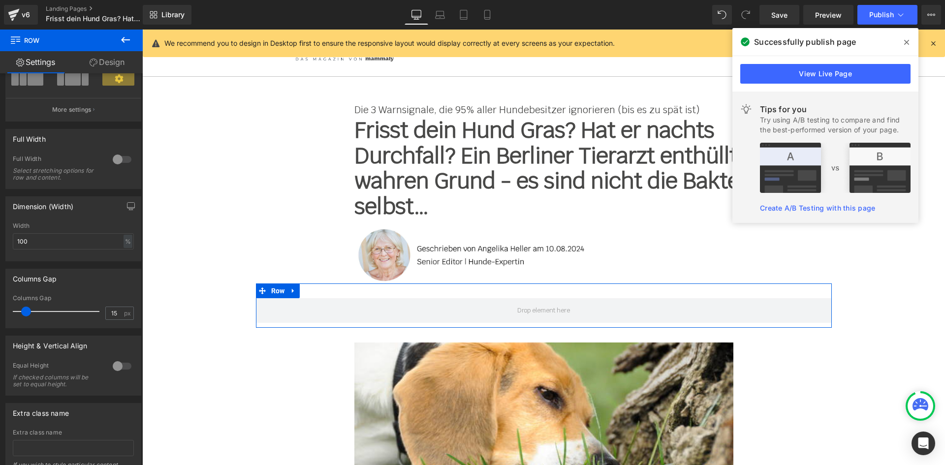
click at [111, 63] on link "Design" at bounding box center [106, 62] width 71 height 22
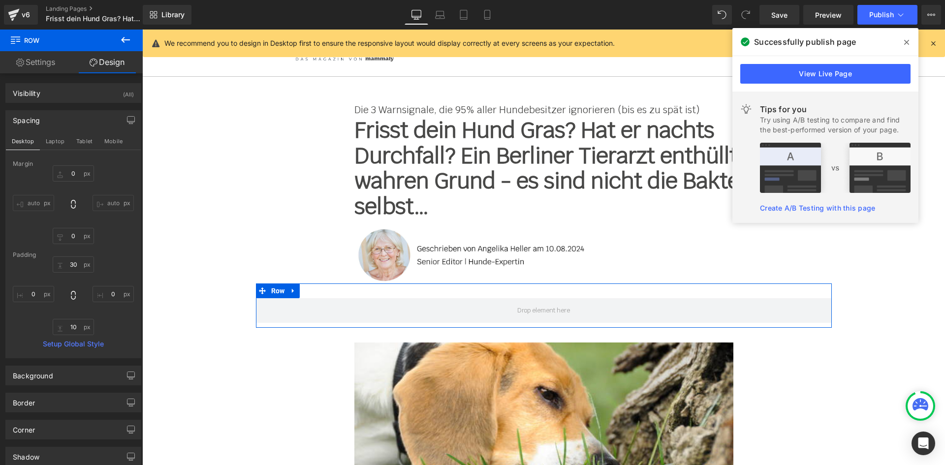
click at [38, 67] on link "Settings" at bounding box center [35, 62] width 71 height 22
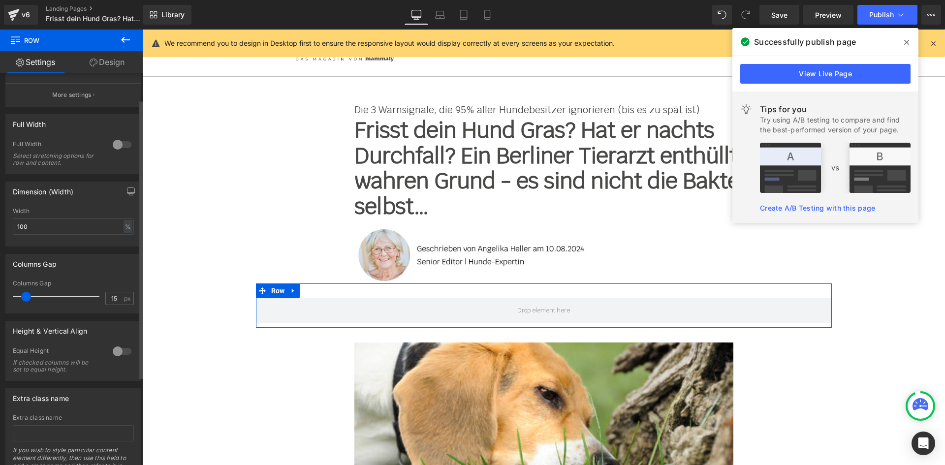
scroll to position [160, 0]
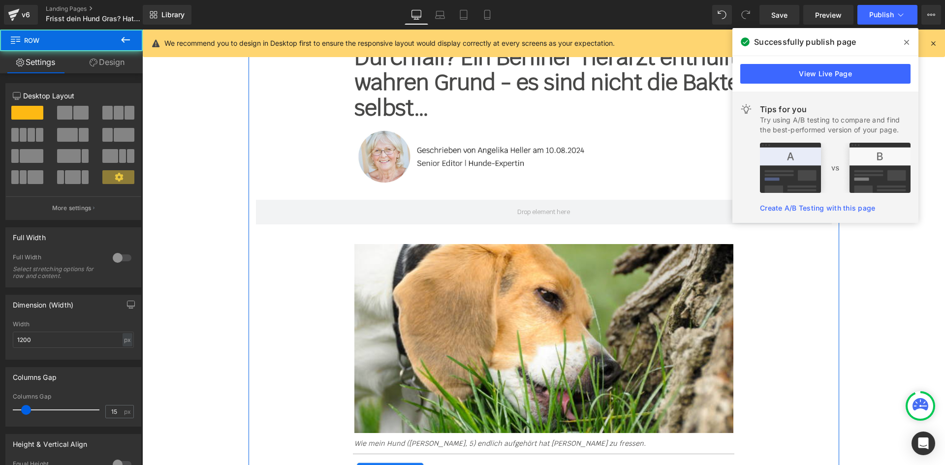
click at [300, 235] on div "Die 3 Warnsignale, die 95% aller Hundebesitzer ignorieren (bis es zu spät ist) …" at bounding box center [544, 241] width 591 height 484
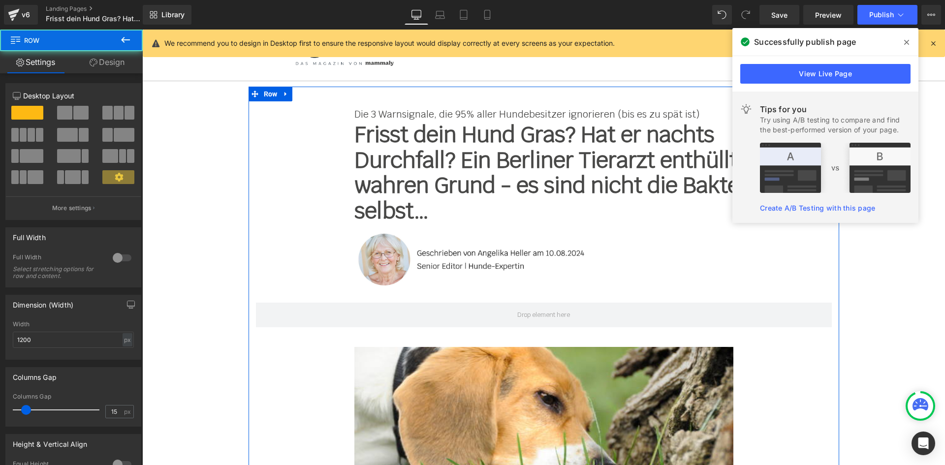
scroll to position [0, 0]
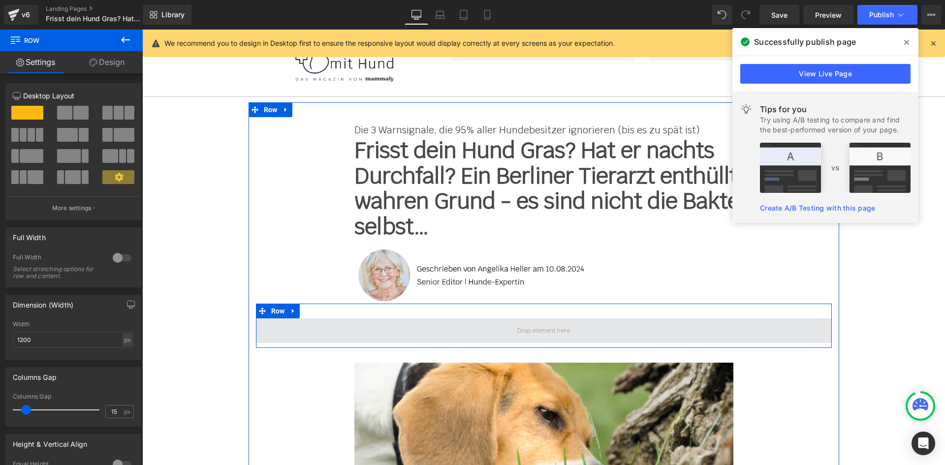
click at [362, 322] on span at bounding box center [544, 330] width 576 height 25
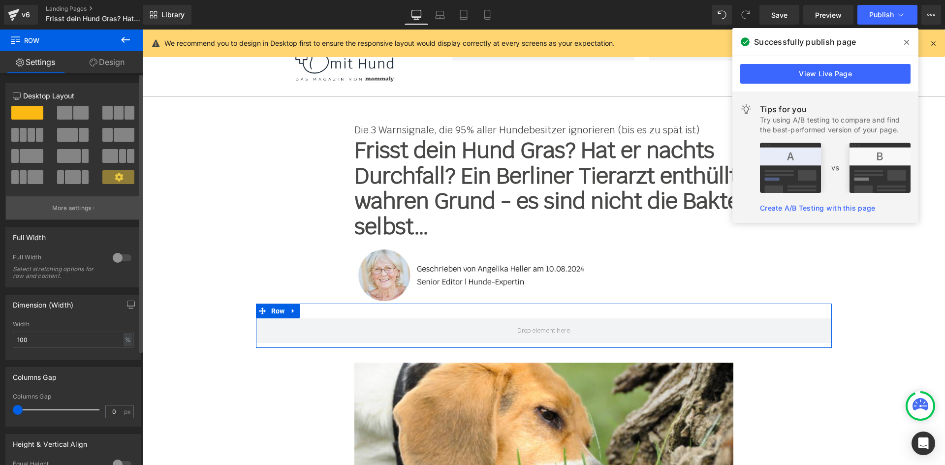
click at [86, 208] on p "More settings" at bounding box center [71, 208] width 39 height 9
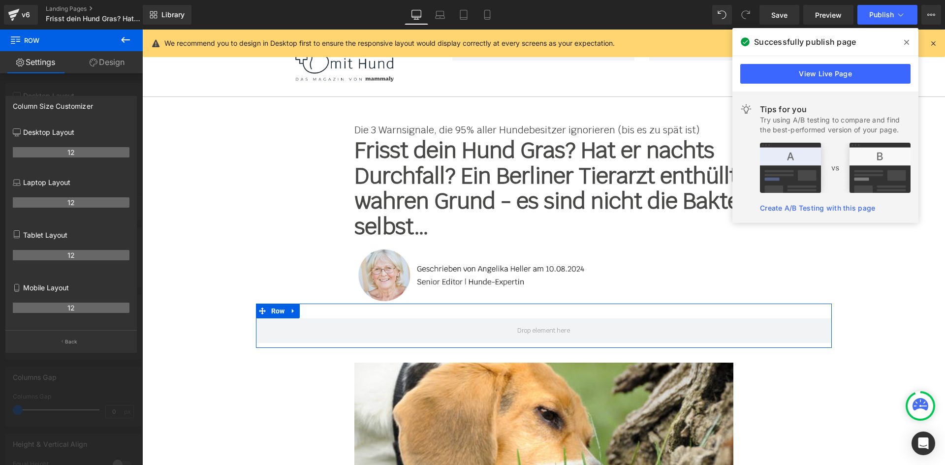
click at [100, 88] on div at bounding box center [71, 250] width 143 height 441
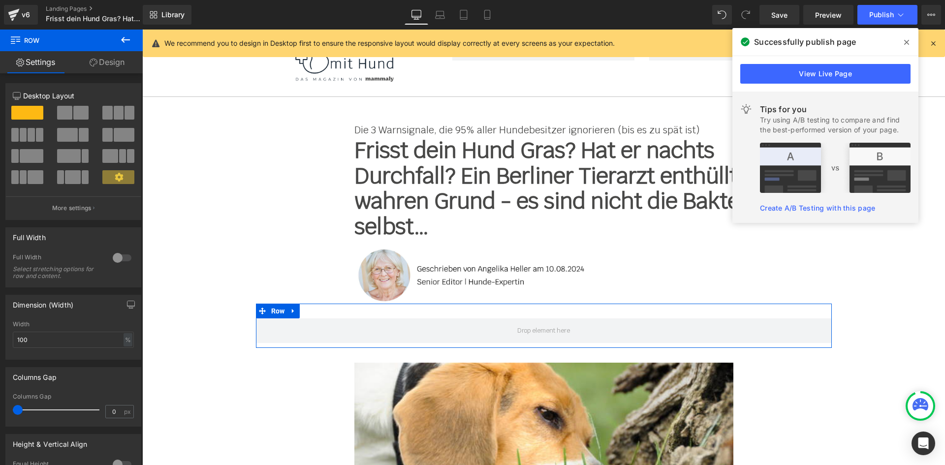
click at [107, 70] on link "Design" at bounding box center [106, 62] width 71 height 22
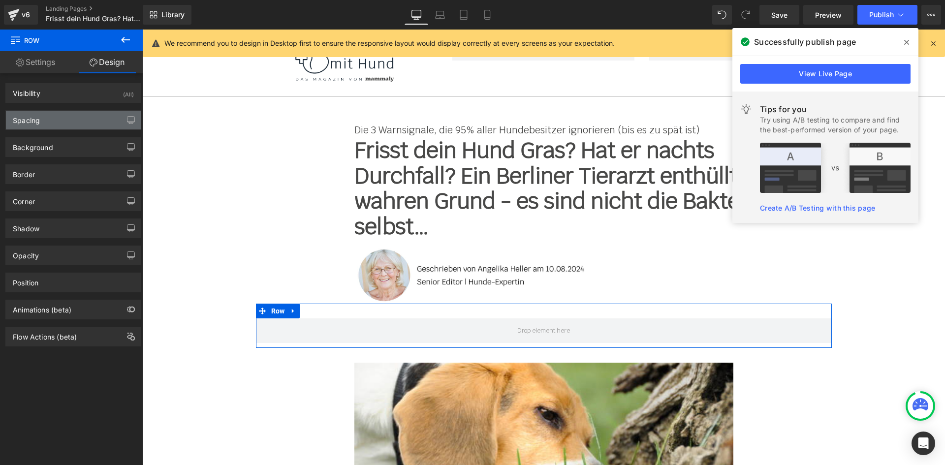
click at [78, 118] on div "Spacing" at bounding box center [73, 120] width 135 height 19
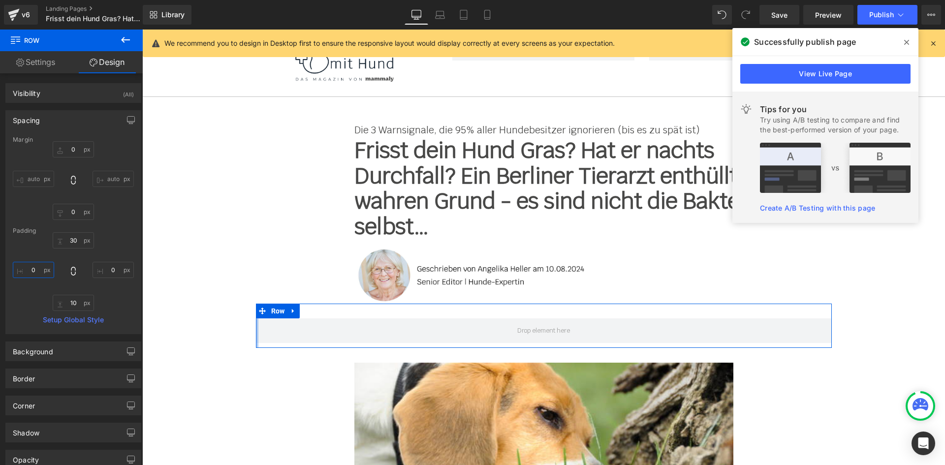
click at [36, 270] on input "0" at bounding box center [33, 270] width 41 height 16
type input "200"
click at [110, 273] on input "0" at bounding box center [113, 270] width 41 height 16
type input "200"
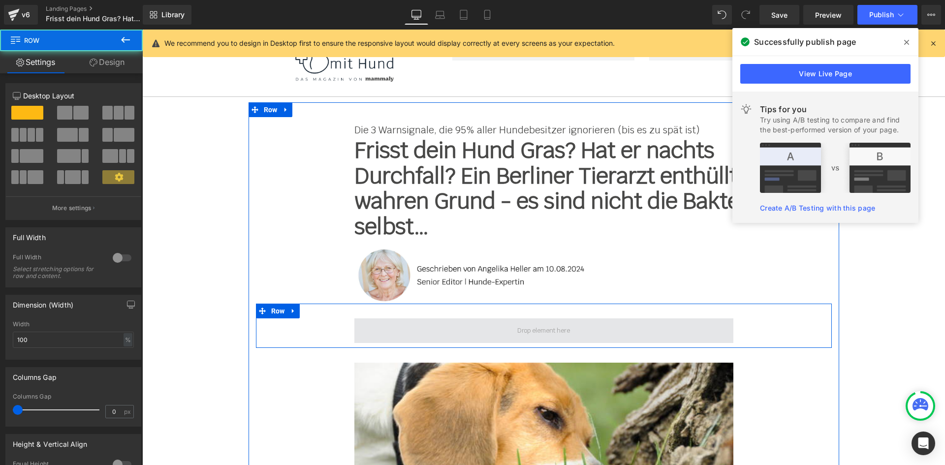
click at [419, 327] on span at bounding box center [543, 330] width 379 height 25
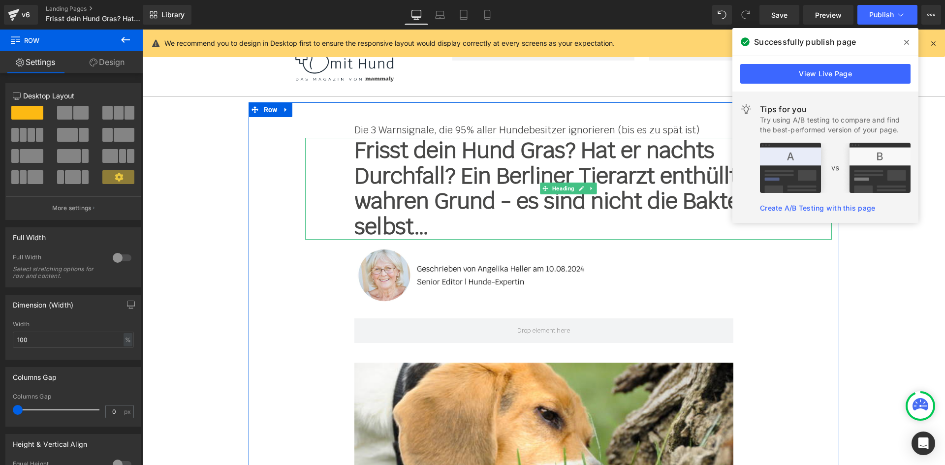
click at [357, 204] on h1 "Frisst dein Hund Gras? Hat er nachts Durchfall? Ein Berliner Tierarzt enthüllt …" at bounding box center [568, 189] width 428 height 102
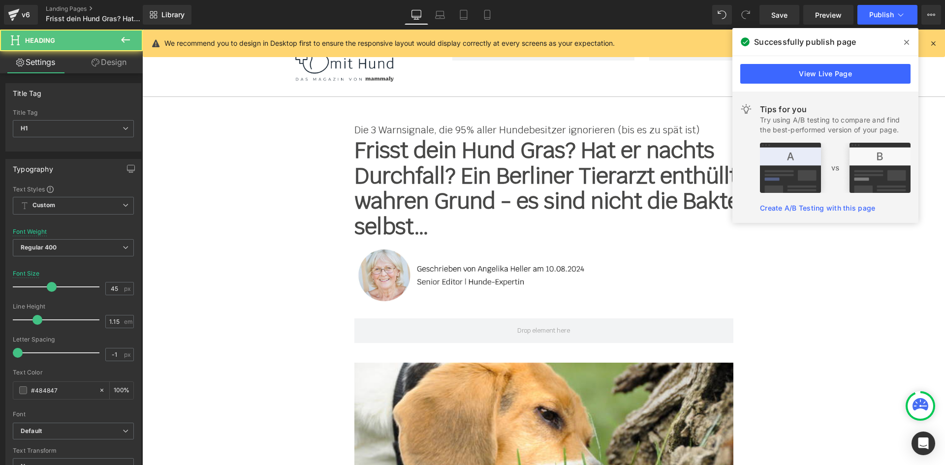
click at [101, 72] on link "Design" at bounding box center [108, 62] width 71 height 22
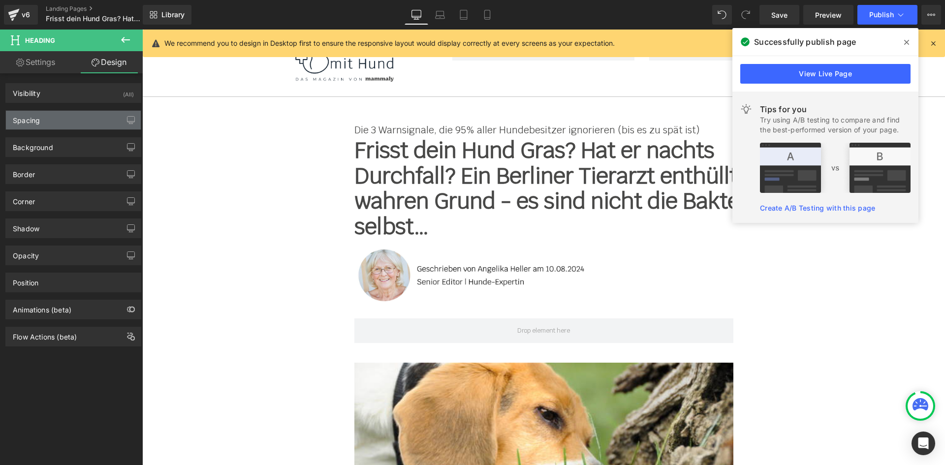
click at [75, 126] on div "Spacing" at bounding box center [73, 120] width 135 height 19
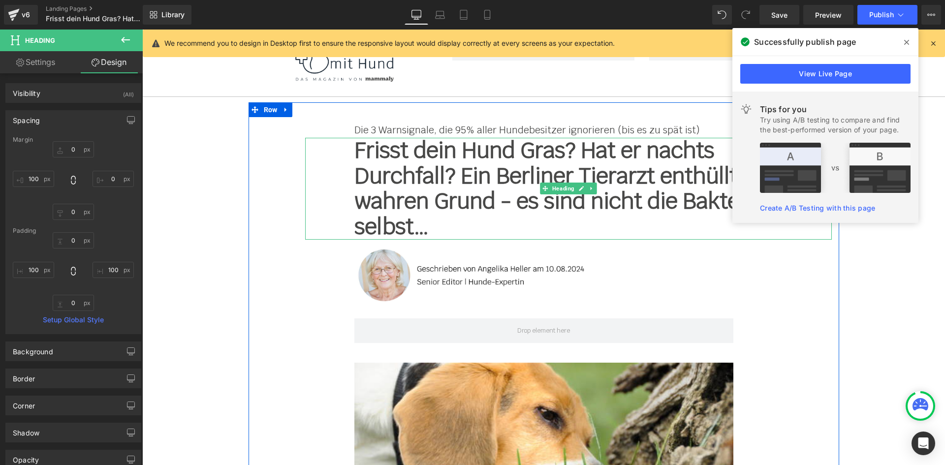
click at [389, 166] on h1 "Frisst dein Hund Gras? Hat er nachts Durchfall? Ein Berliner Tierarzt enthüllt …" at bounding box center [568, 189] width 428 height 102
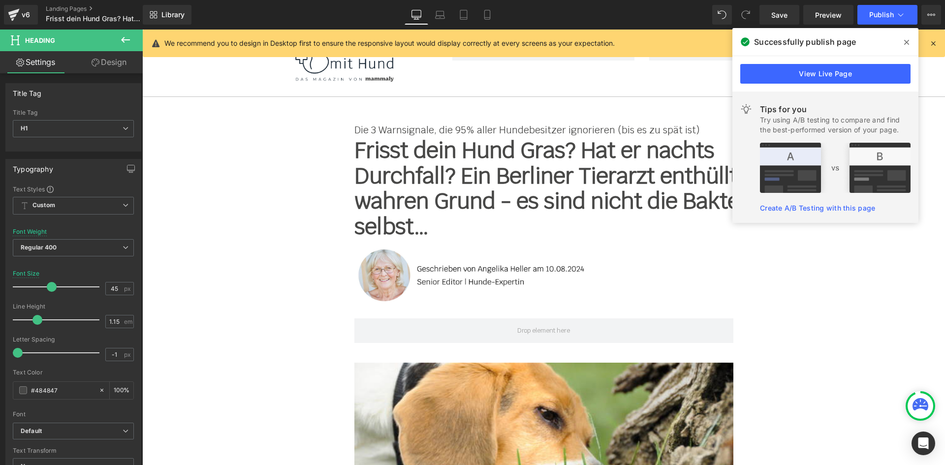
click at [122, 70] on link "Design" at bounding box center [108, 62] width 71 height 22
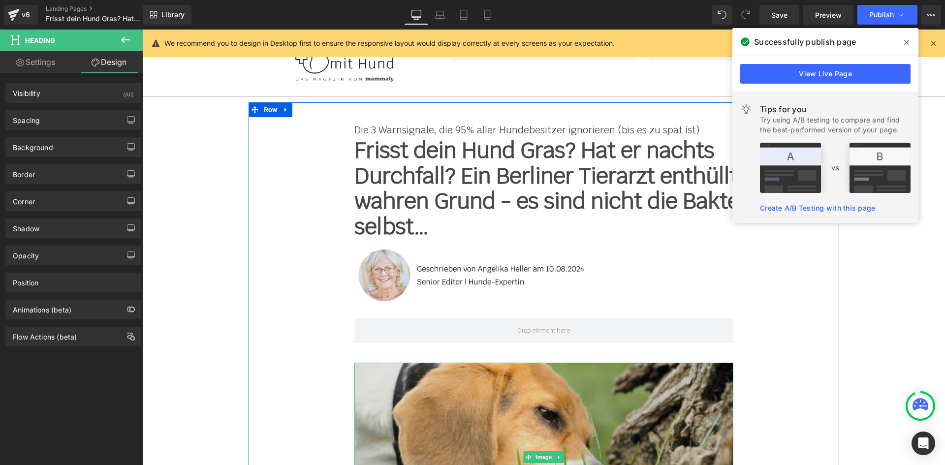
click at [422, 397] on img at bounding box center [543, 457] width 379 height 189
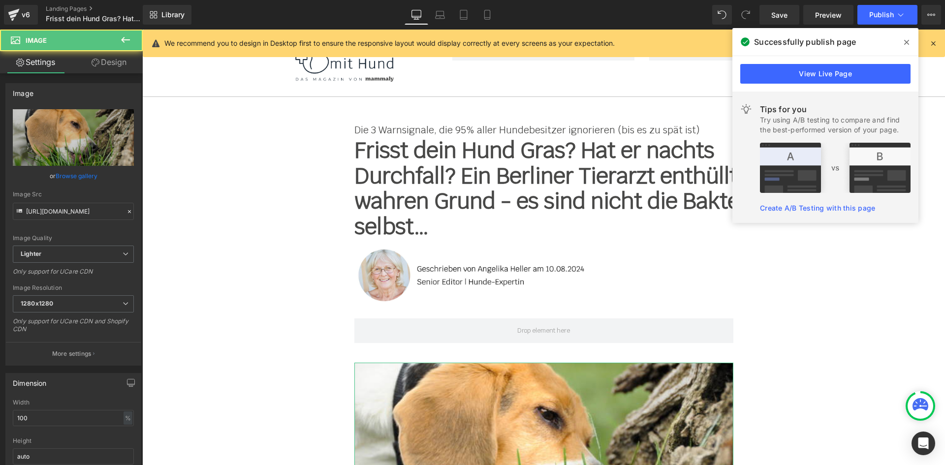
click at [94, 64] on icon at bounding box center [96, 63] width 8 height 8
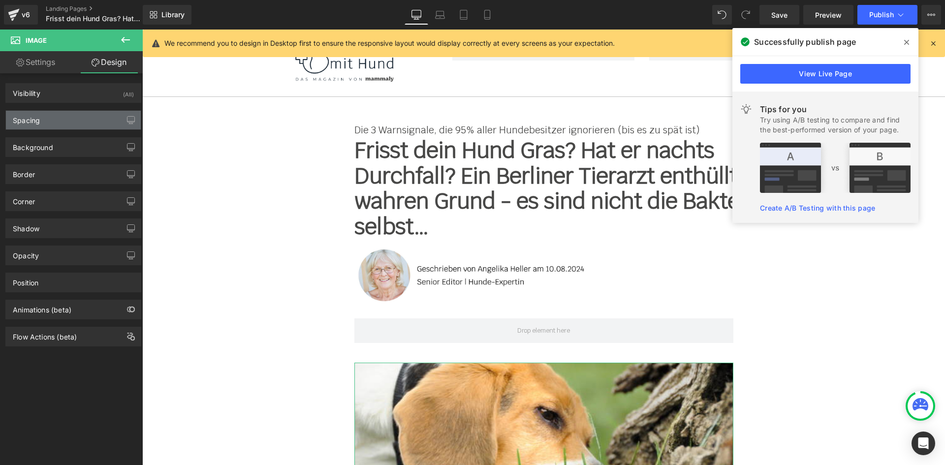
click at [56, 121] on div "Spacing" at bounding box center [73, 120] width 135 height 19
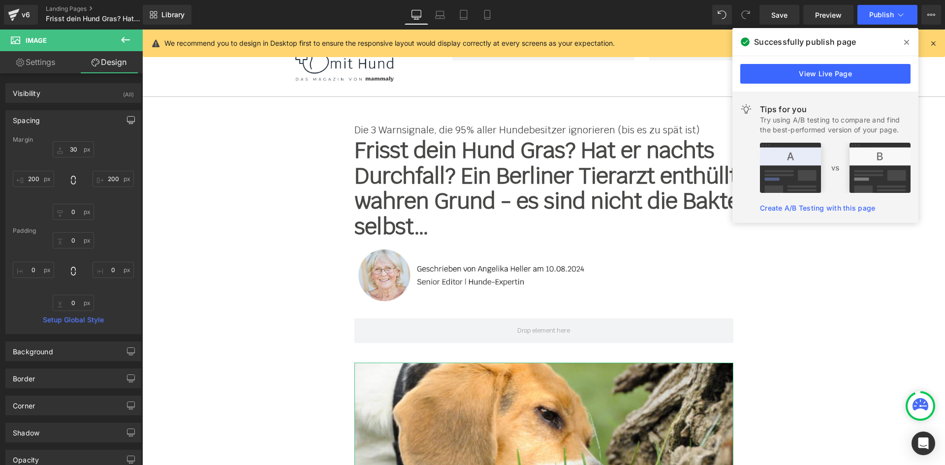
click at [127, 118] on icon "button" at bounding box center [131, 120] width 8 height 8
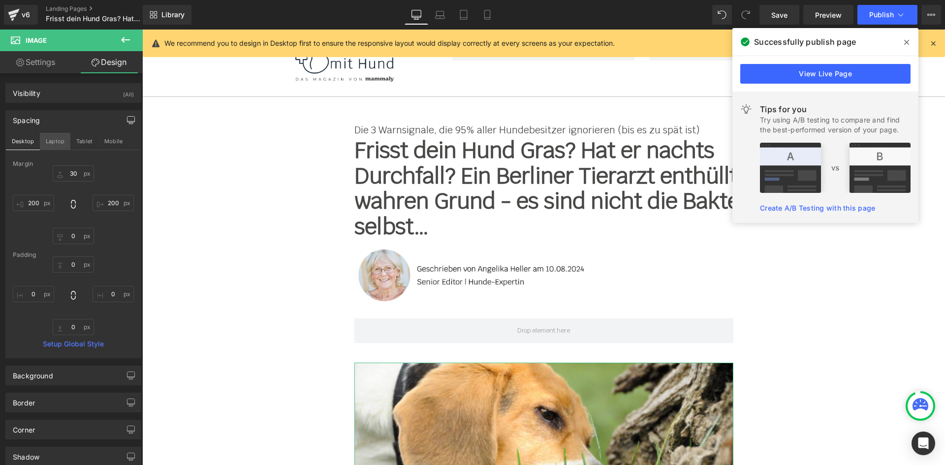
click at [43, 144] on button "Laptop" at bounding box center [55, 141] width 31 height 17
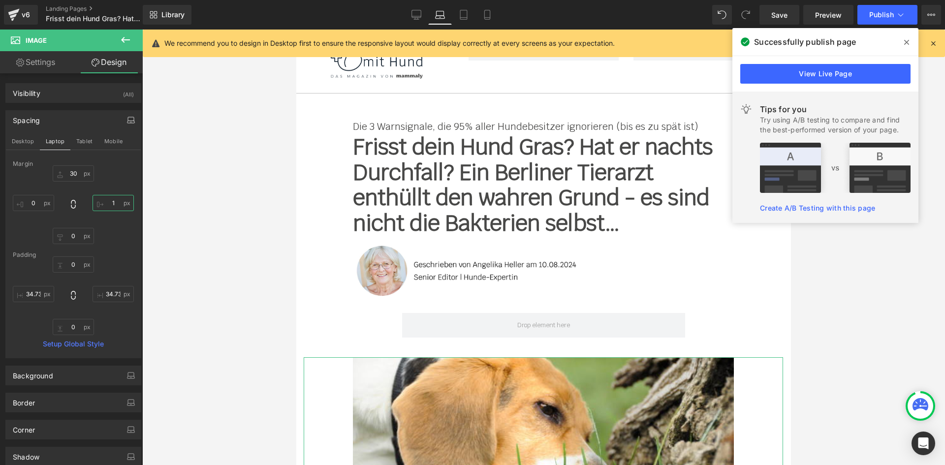
click at [105, 200] on input "text" at bounding box center [113, 203] width 41 height 16
click at [84, 145] on button "Tablet" at bounding box center [84, 141] width 28 height 17
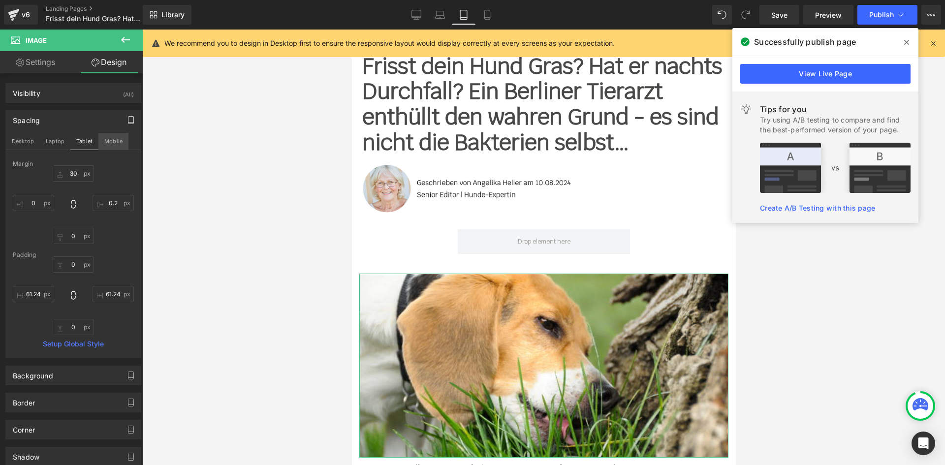
click at [110, 142] on button "Mobile" at bounding box center [113, 141] width 30 height 17
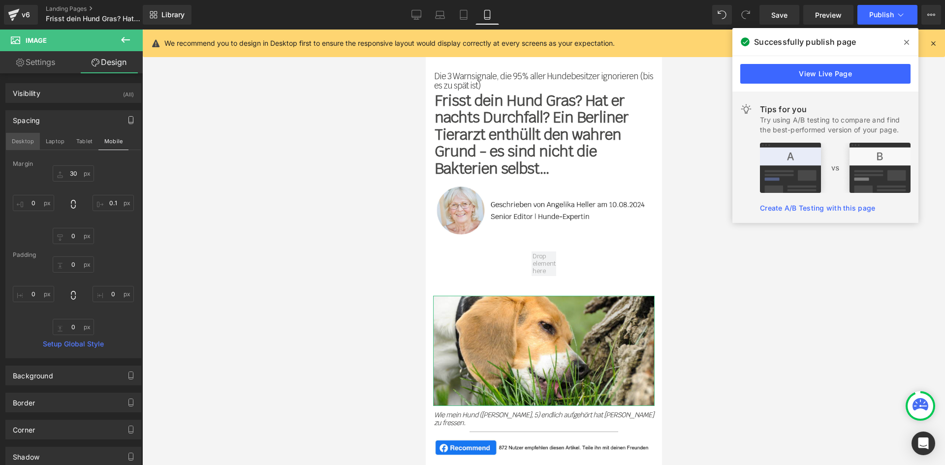
click at [13, 141] on button "Desktop" at bounding box center [23, 141] width 34 height 17
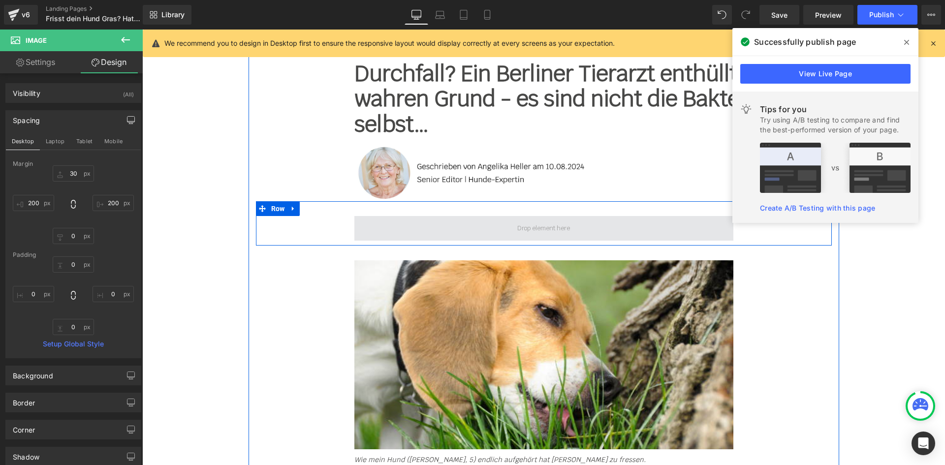
click at [422, 232] on span at bounding box center [543, 228] width 379 height 25
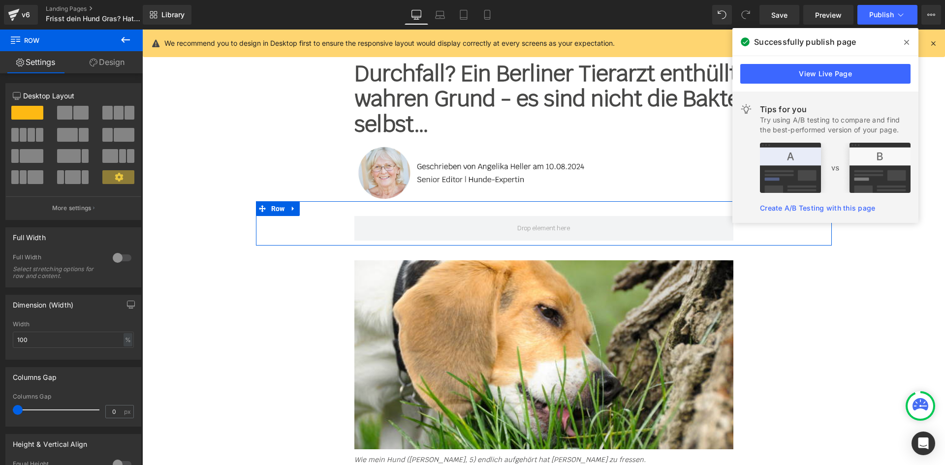
click at [96, 69] on link "Design" at bounding box center [106, 62] width 71 height 22
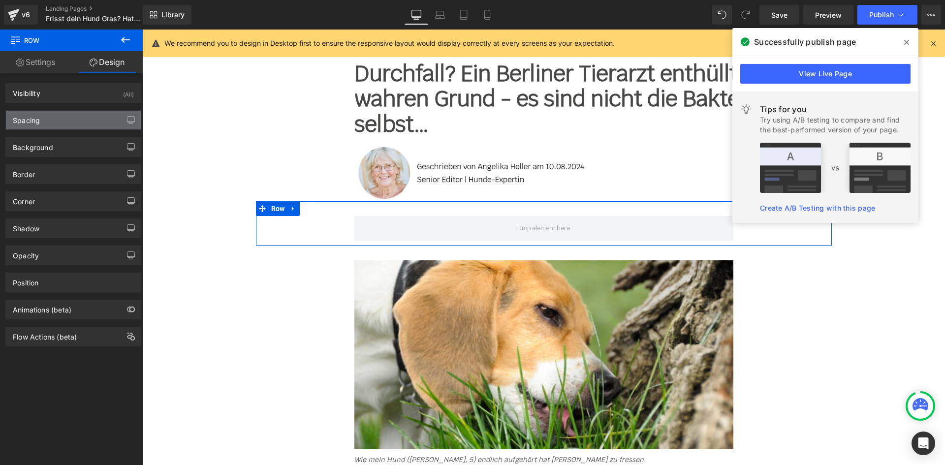
click at [54, 118] on div "Spacing" at bounding box center [73, 120] width 135 height 19
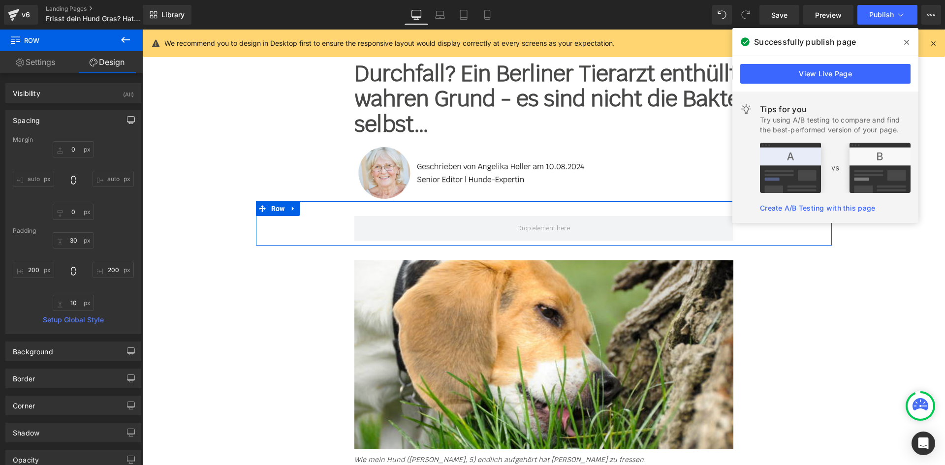
click at [123, 120] on button "button" at bounding box center [131, 120] width 16 height 19
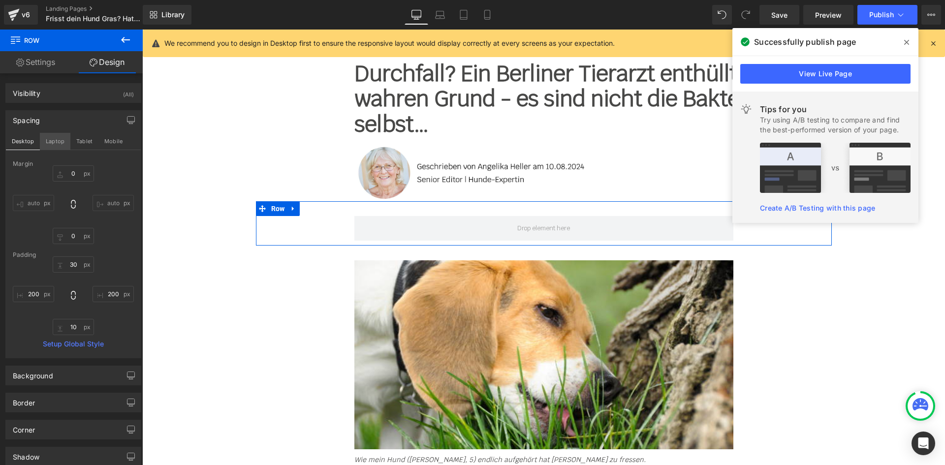
click at [56, 142] on button "Laptop" at bounding box center [55, 141] width 31 height 17
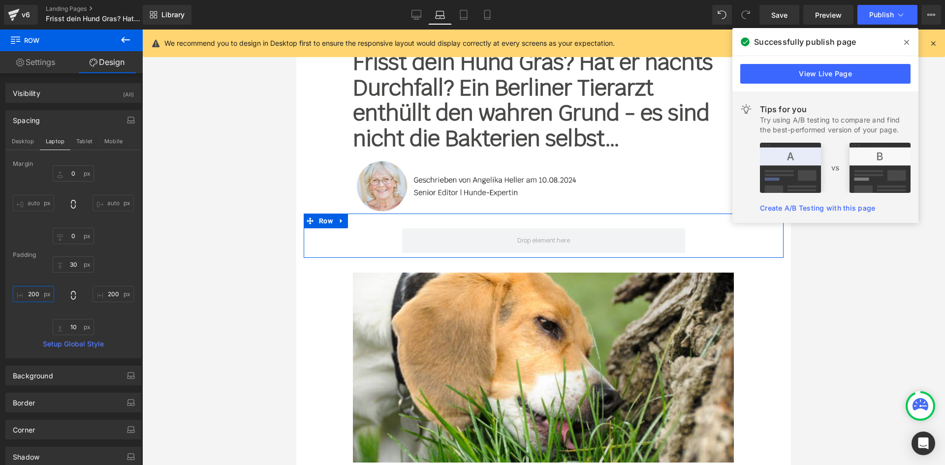
click at [36, 292] on input "200" at bounding box center [33, 294] width 41 height 16
type input "0"
click at [106, 291] on input "200" at bounding box center [113, 294] width 41 height 16
type input "0"
click at [87, 140] on button "Tablet" at bounding box center [84, 141] width 28 height 17
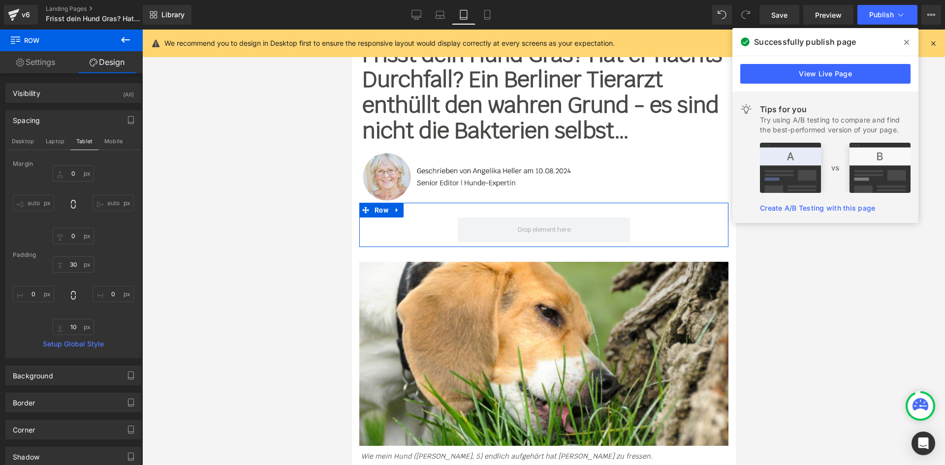
scroll to position [167, 0]
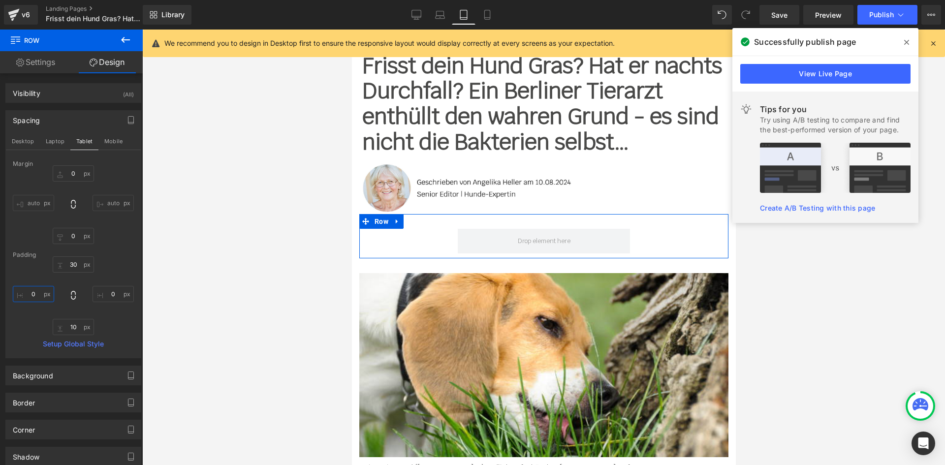
click at [35, 287] on input "0" at bounding box center [33, 294] width 41 height 16
type input "0"
click at [101, 296] on input "0" at bounding box center [113, 294] width 41 height 16
type input "0"
click at [113, 139] on button "Mobile" at bounding box center [113, 141] width 30 height 17
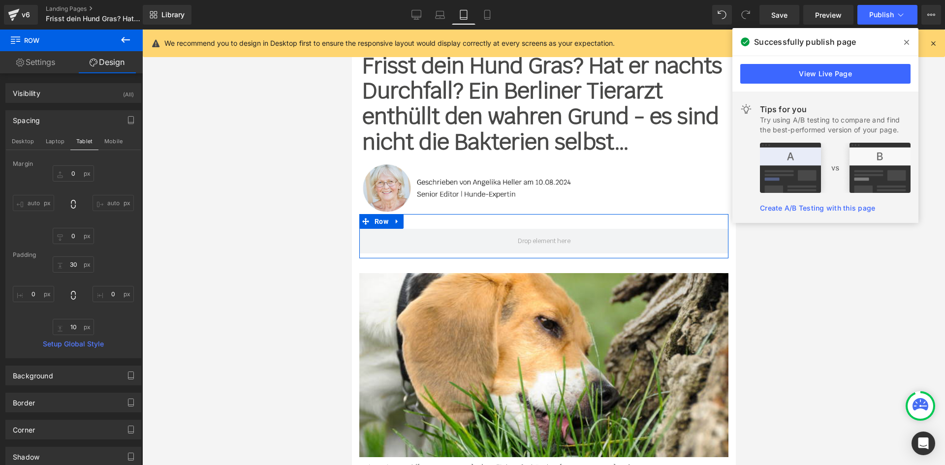
scroll to position [53, 0]
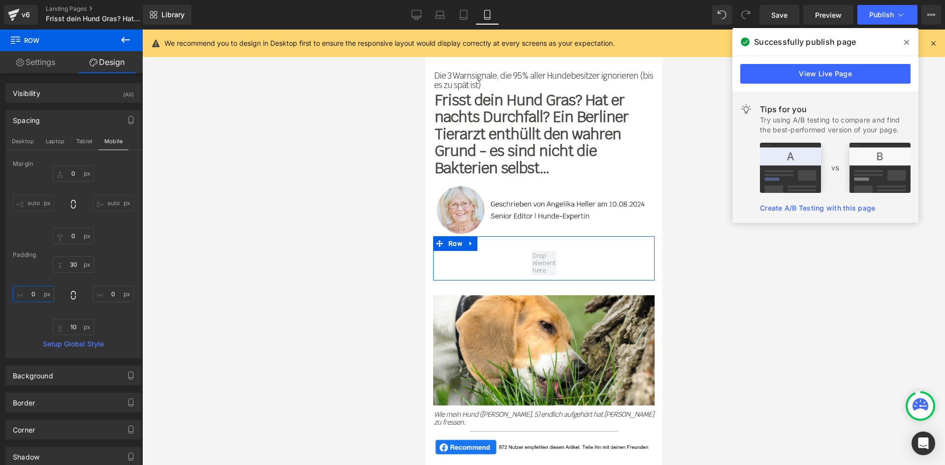
click at [39, 292] on input "0" at bounding box center [33, 294] width 41 height 16
type input "0"
click at [111, 292] on input "0" at bounding box center [113, 294] width 41 height 16
type input "0"
click at [29, 139] on button "Desktop" at bounding box center [23, 141] width 34 height 17
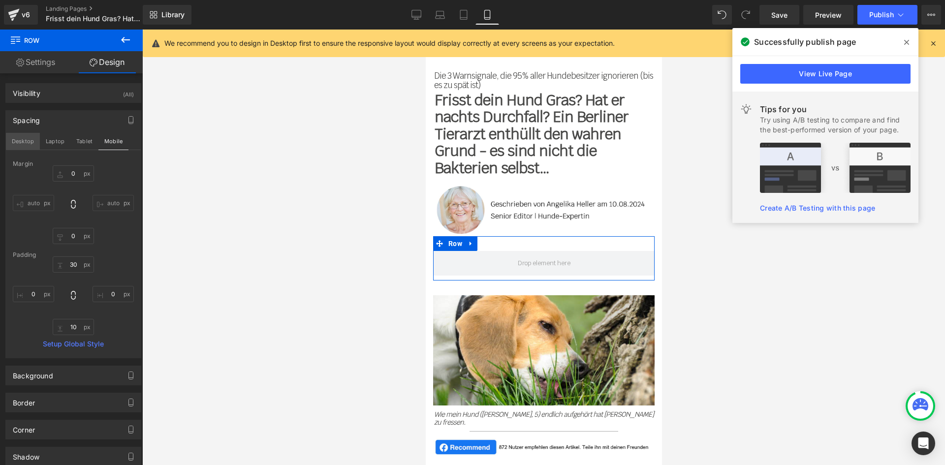
scroll to position [103, 0]
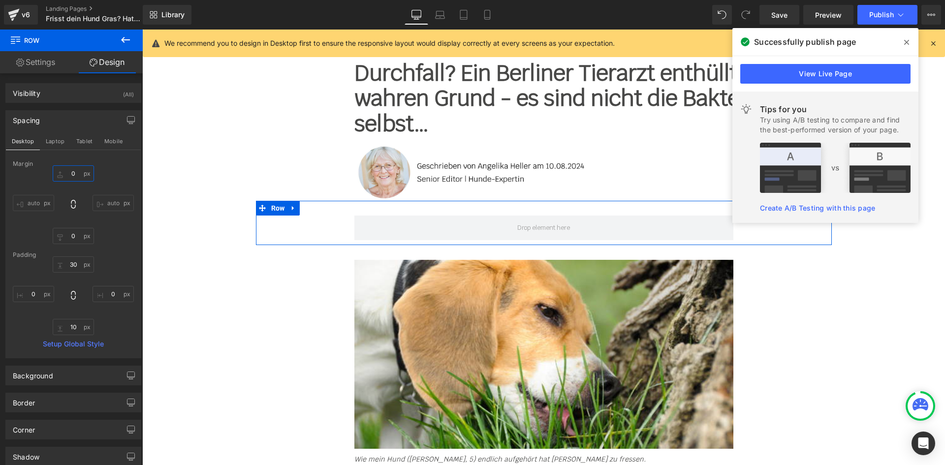
click at [70, 174] on input "0" at bounding box center [73, 173] width 41 height 16
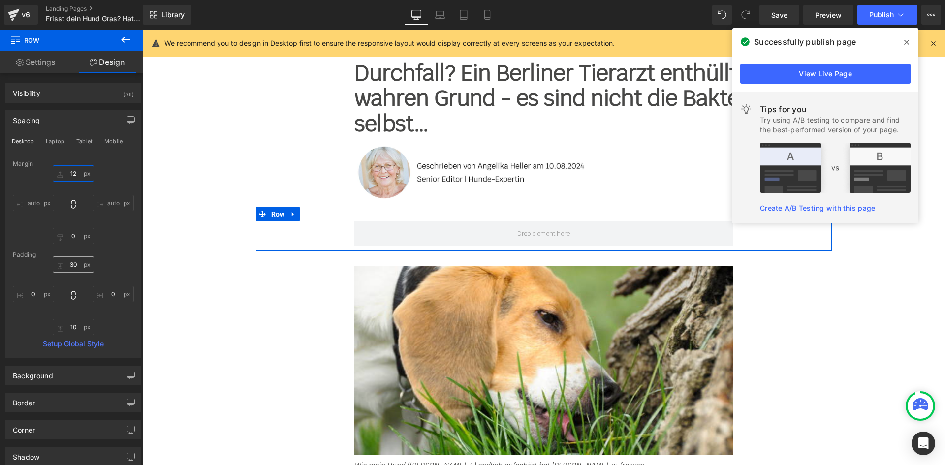
type input "12"
click at [76, 264] on input "30" at bounding box center [73, 264] width 41 height 16
type input "0-"
click at [59, 145] on button "Laptop" at bounding box center [55, 141] width 31 height 17
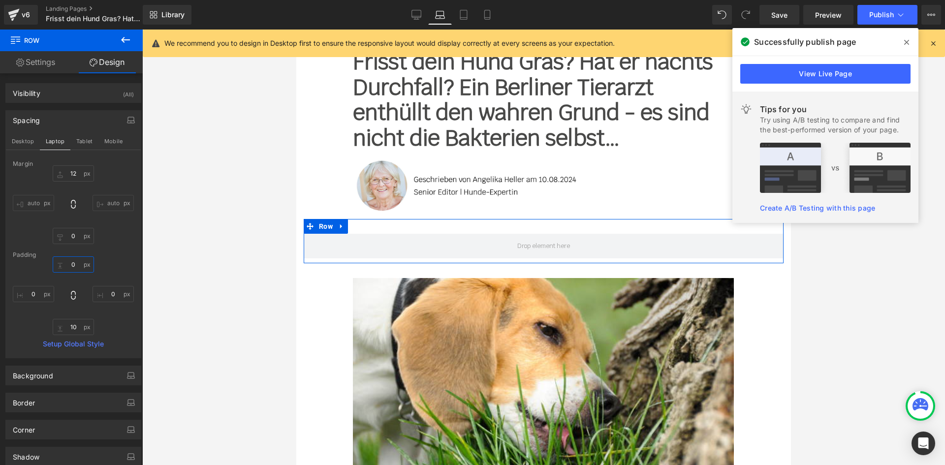
click at [73, 260] on input "text" at bounding box center [73, 264] width 41 height 16
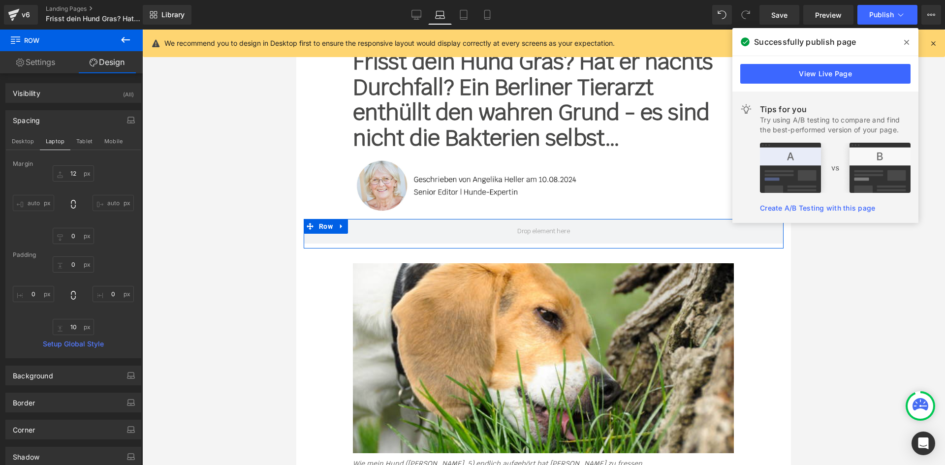
drag, startPoint x: 83, startPoint y: 146, endPoint x: 85, endPoint y: 206, distance: 59.6
click at [83, 145] on button "Tablet" at bounding box center [84, 141] width 28 height 17
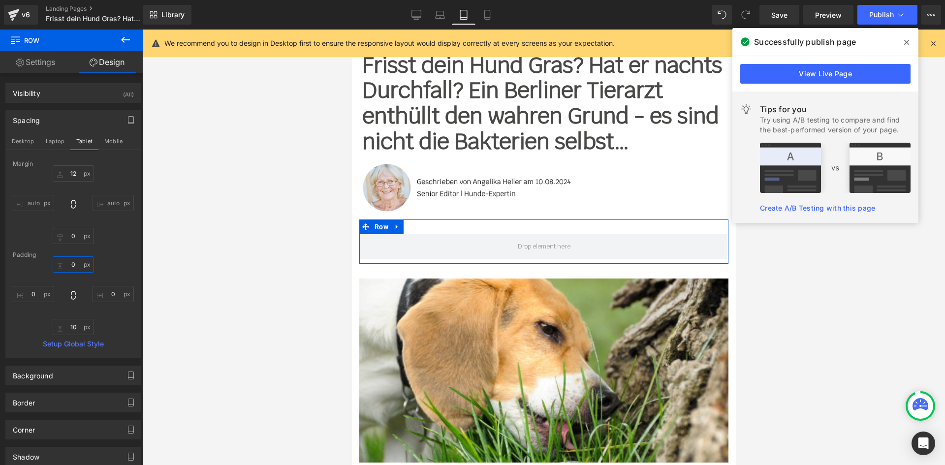
click at [79, 262] on input "0" at bounding box center [73, 264] width 41 height 16
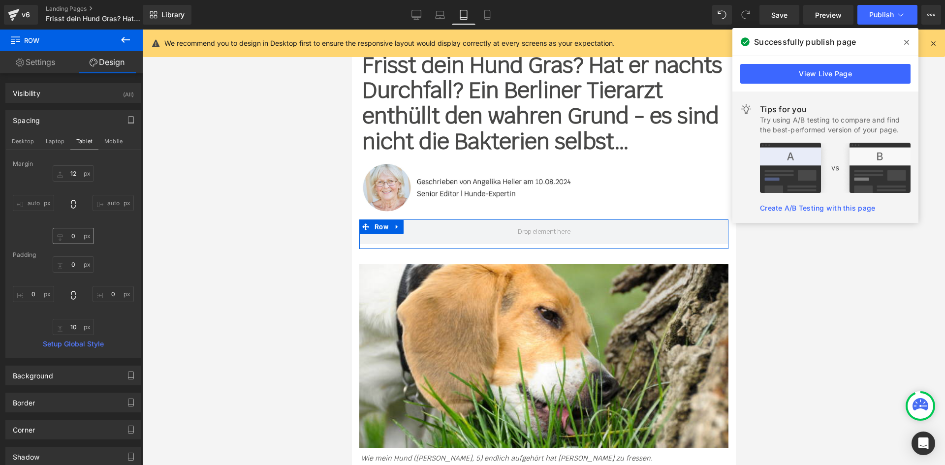
drag, startPoint x: 119, startPoint y: 145, endPoint x: 86, endPoint y: 234, distance: 94.5
click at [119, 145] on button "Mobile" at bounding box center [113, 141] width 30 height 17
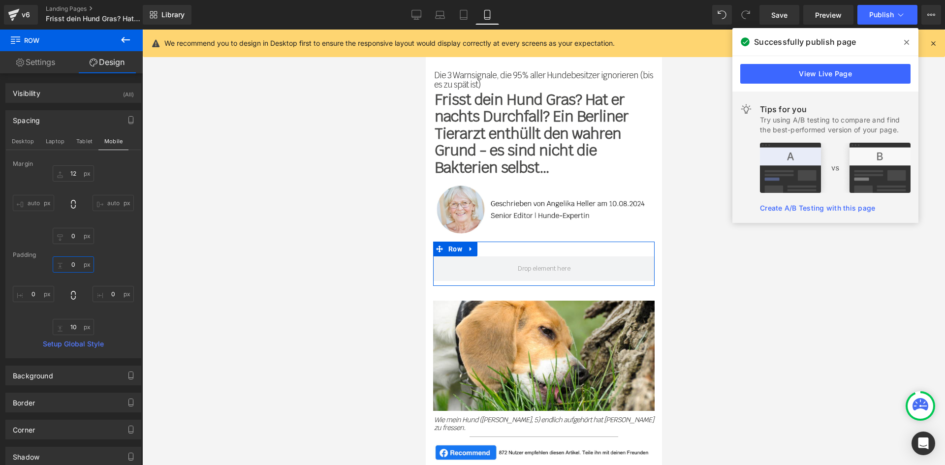
click at [76, 265] on input "0" at bounding box center [73, 264] width 41 height 16
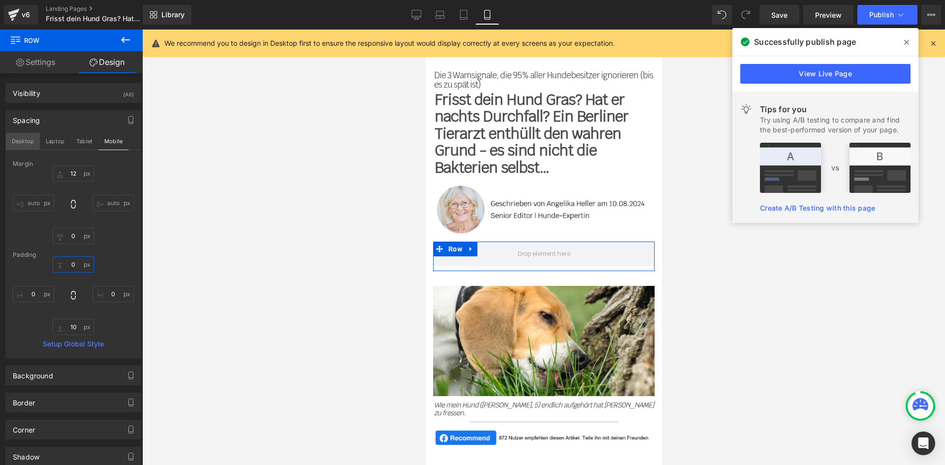
type input "0"
click at [32, 135] on button "Desktop" at bounding box center [23, 141] width 34 height 17
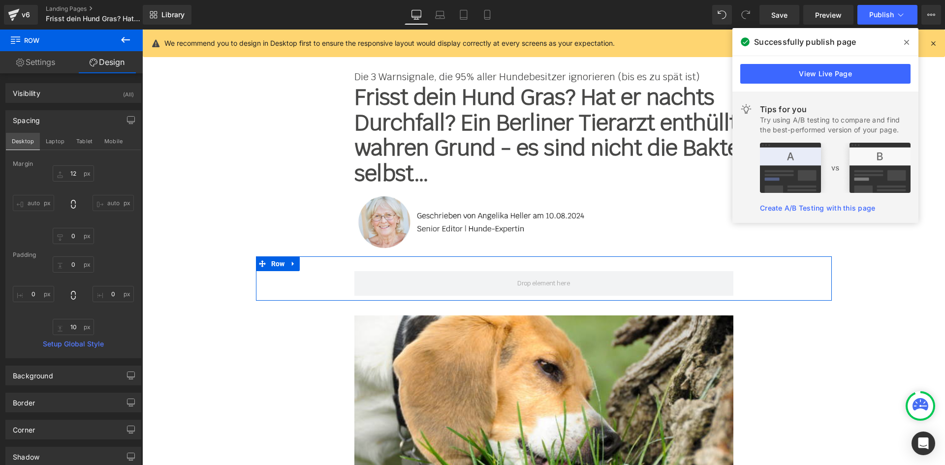
scroll to position [103, 0]
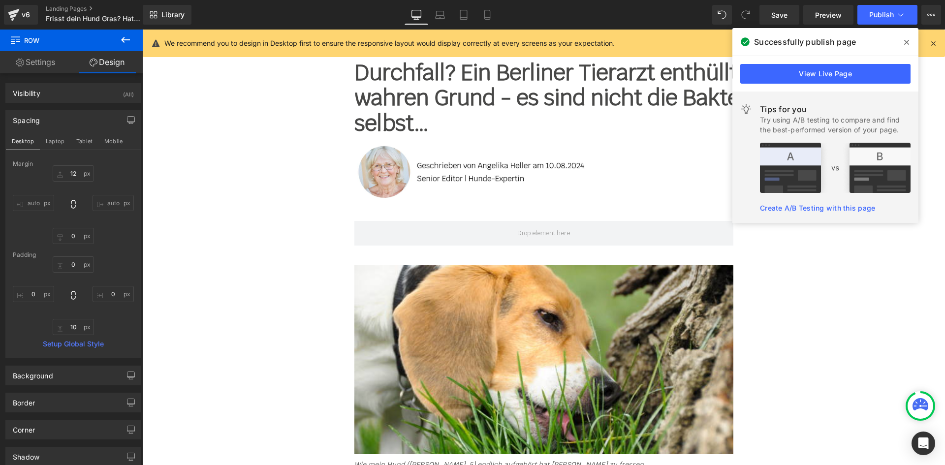
drag, startPoint x: 123, startPoint y: 40, endPoint x: 130, endPoint y: 44, distance: 8.1
click at [123, 40] on icon at bounding box center [125, 40] width 9 height 6
